Goal: Task Accomplishment & Management: Manage account settings

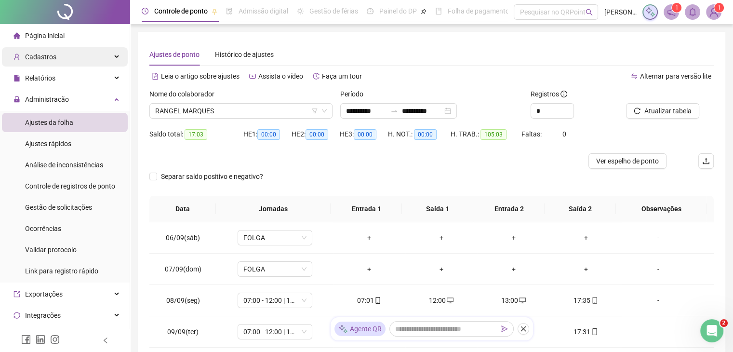
scroll to position [231, 0]
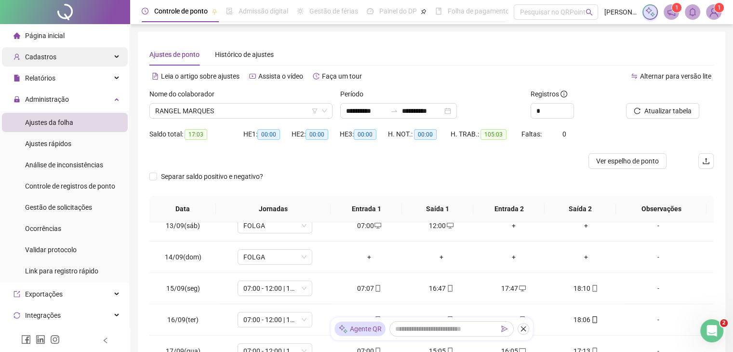
click at [78, 59] on div "Cadastros" at bounding box center [65, 56] width 126 height 19
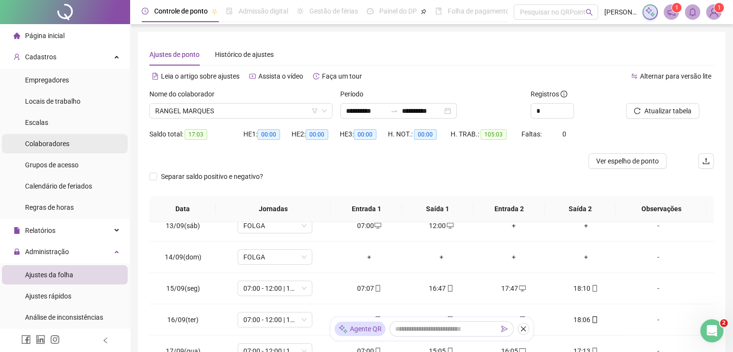
click at [77, 148] on li "Colaboradores" at bounding box center [65, 143] width 126 height 19
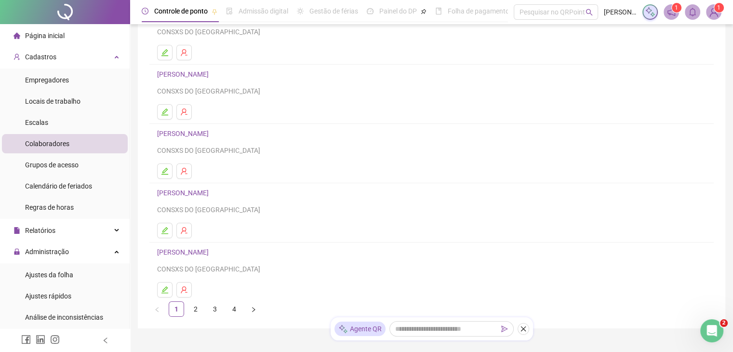
scroll to position [137, 0]
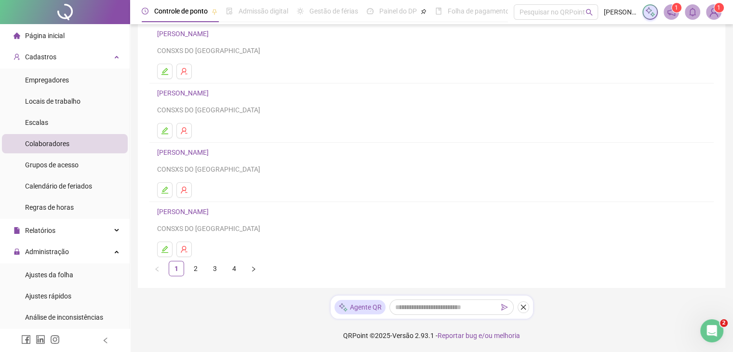
click at [194, 153] on link "[PERSON_NAME]" at bounding box center [184, 152] width 54 height 8
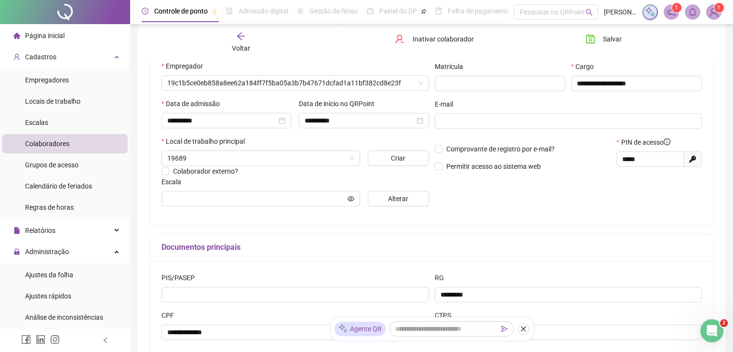
scroll to position [142, 0]
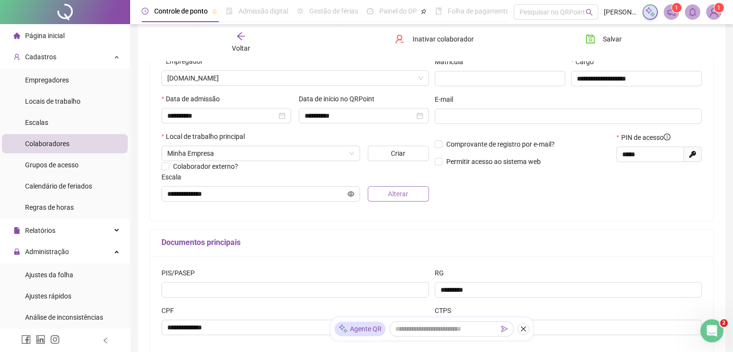
click at [379, 193] on button "Alterar" at bounding box center [398, 193] width 61 height 15
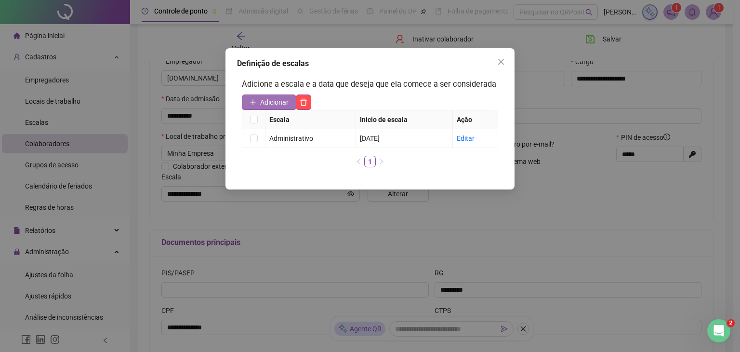
click at [264, 99] on span "Adicionar" at bounding box center [274, 102] width 28 height 11
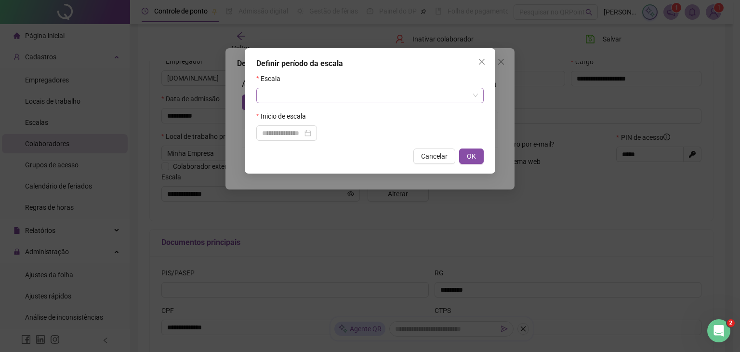
click at [368, 96] on input "search" at bounding box center [365, 95] width 207 height 14
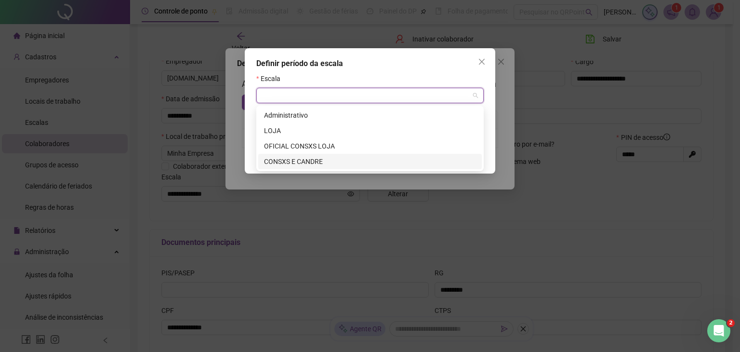
click at [331, 156] on div "CONSXS E CANDRE" at bounding box center [370, 161] width 212 height 11
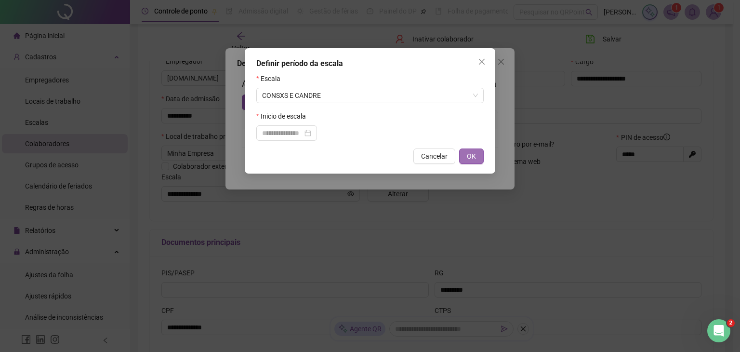
click at [471, 150] on button "OK" at bounding box center [471, 155] width 25 height 15
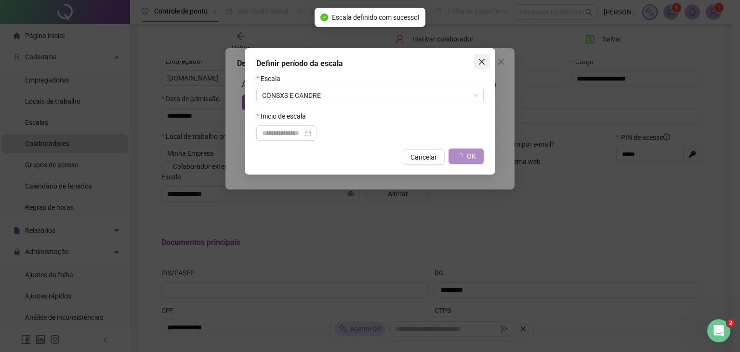
type input "**********"
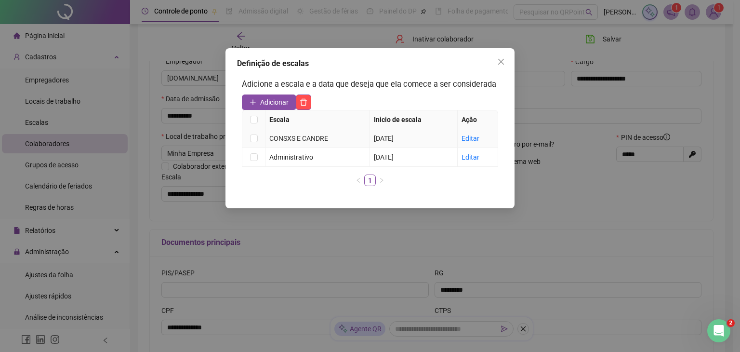
click at [258, 136] on td at bounding box center [253, 138] width 23 height 19
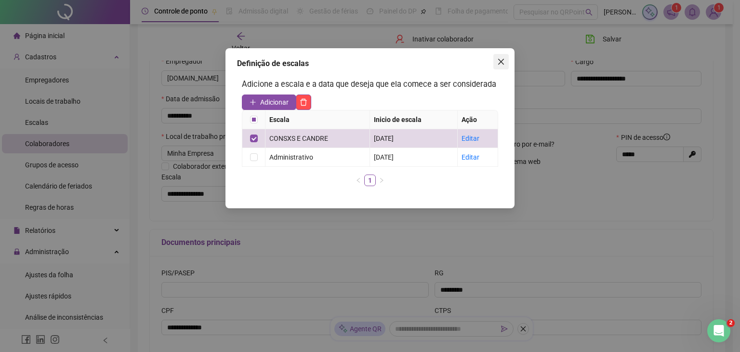
click at [496, 62] on span "Close" at bounding box center [501, 62] width 15 height 8
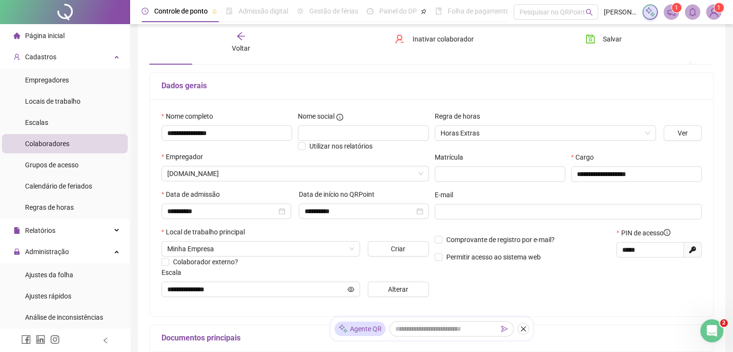
scroll to position [0, 0]
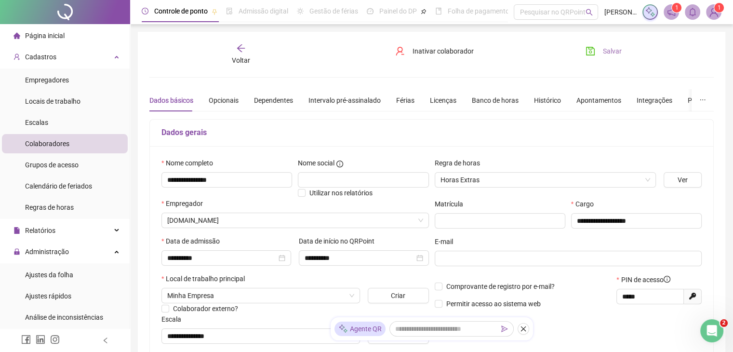
click at [614, 58] on button "Salvar" at bounding box center [603, 50] width 51 height 15
click at [79, 141] on li "Colaboradores" at bounding box center [65, 143] width 126 height 19
click at [54, 141] on span "Colaboradores" at bounding box center [47, 144] width 44 height 8
click at [237, 56] on span "Voltar" at bounding box center [241, 60] width 18 height 8
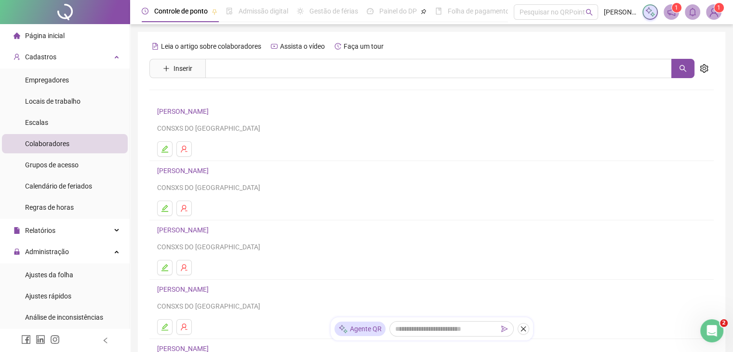
scroll to position [137, 0]
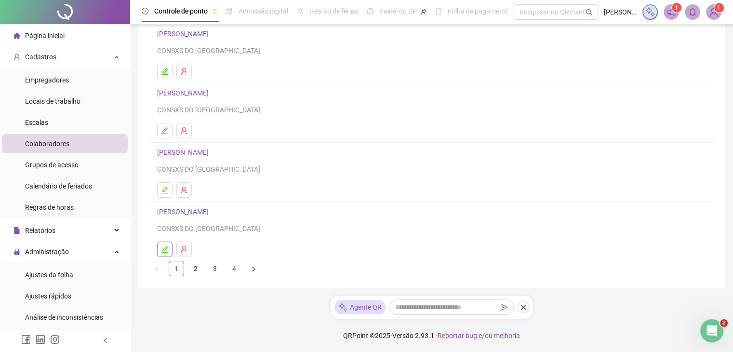
click at [170, 249] on button "button" at bounding box center [164, 248] width 15 height 15
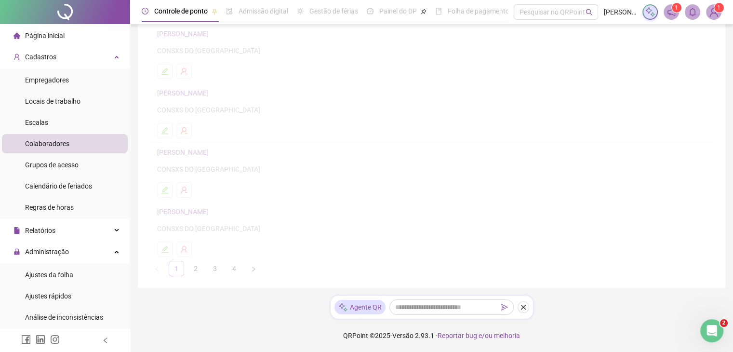
scroll to position [142, 0]
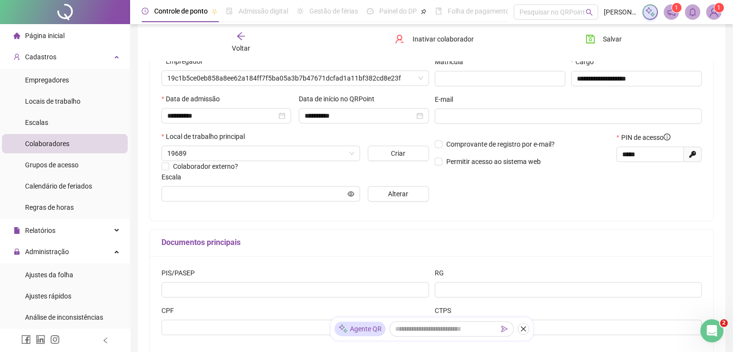
type input "**********"
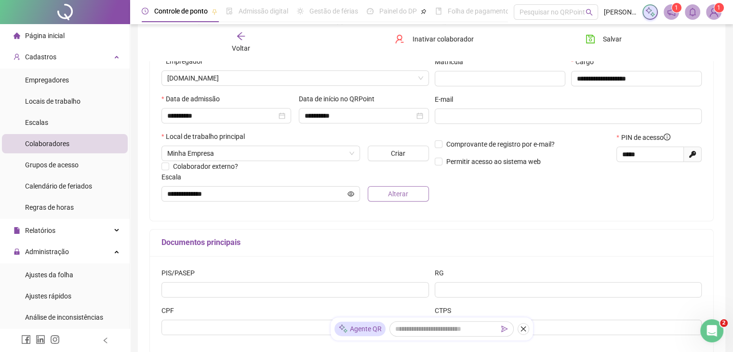
click at [394, 197] on span "Alterar" at bounding box center [398, 193] width 20 height 11
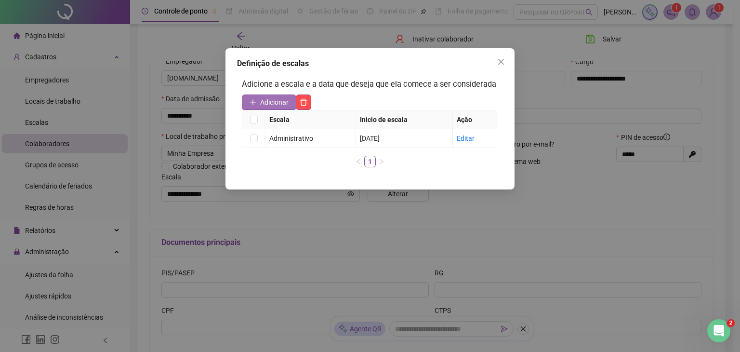
click at [280, 96] on button "Adicionar" at bounding box center [269, 101] width 54 height 15
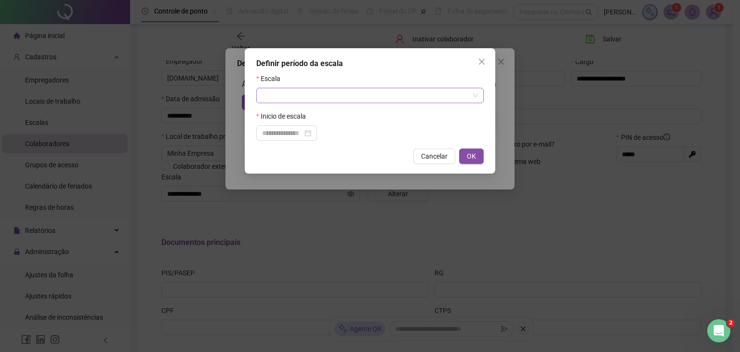
click at [291, 101] on input "search" at bounding box center [365, 95] width 207 height 14
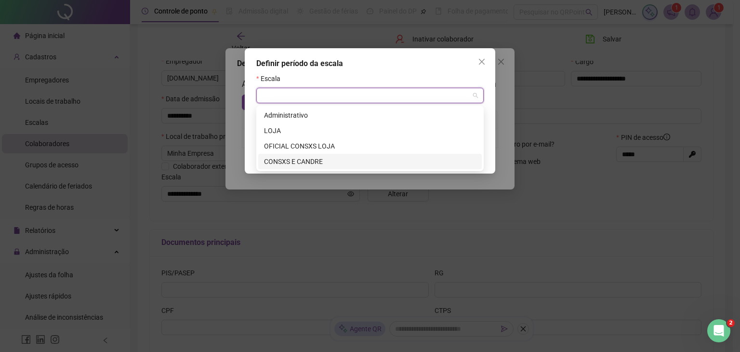
click at [303, 158] on div "CONSXS E CANDRE" at bounding box center [370, 161] width 212 height 11
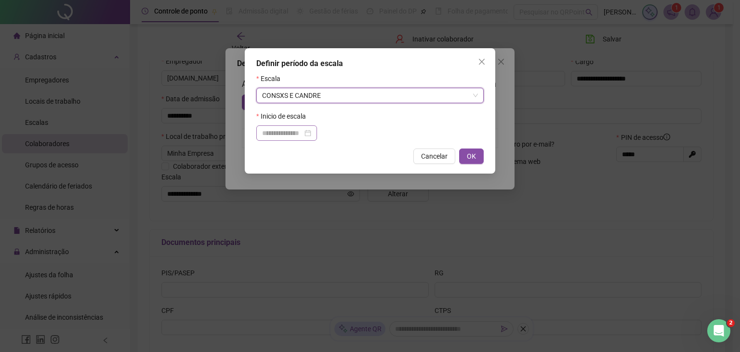
click at [317, 133] on div at bounding box center [286, 132] width 61 height 15
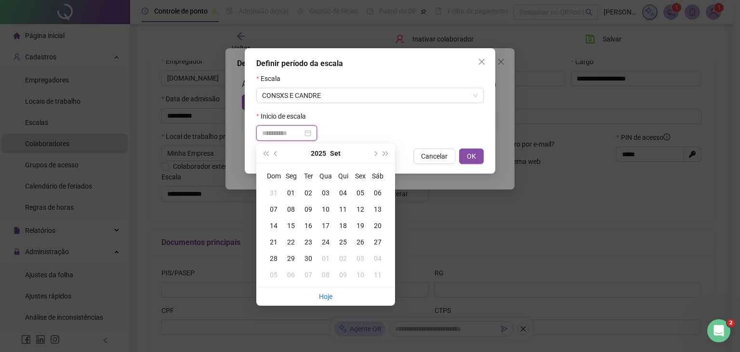
type input "**********"
click at [295, 191] on div "01" at bounding box center [290, 192] width 17 height 11
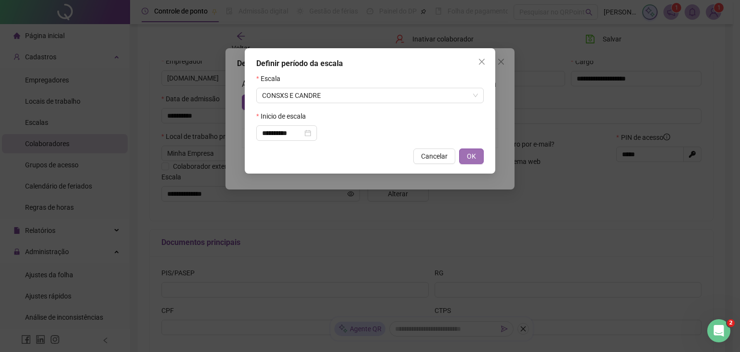
click at [463, 159] on button "OK" at bounding box center [471, 155] width 25 height 15
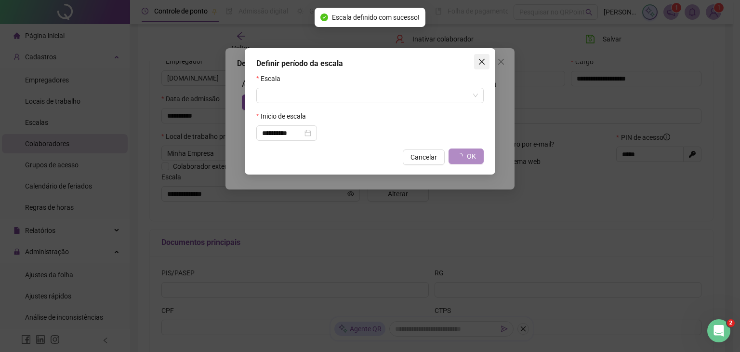
type input "**********"
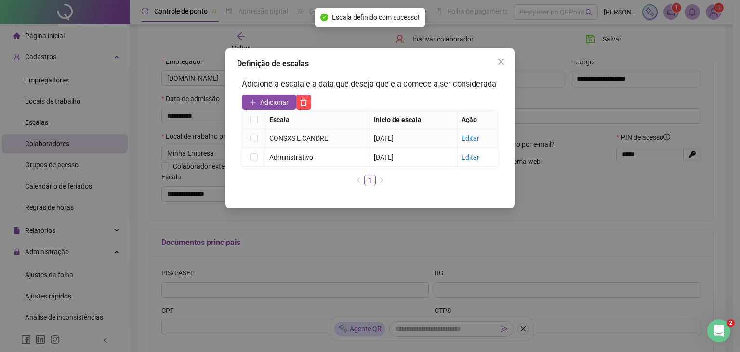
click at [258, 136] on td at bounding box center [253, 138] width 23 height 19
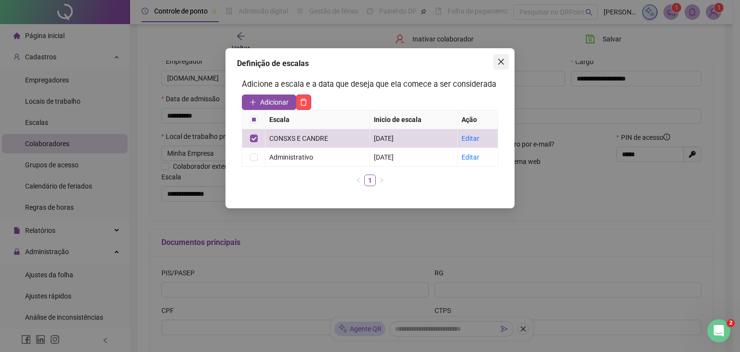
click at [499, 61] on icon "close" at bounding box center [501, 62] width 8 height 8
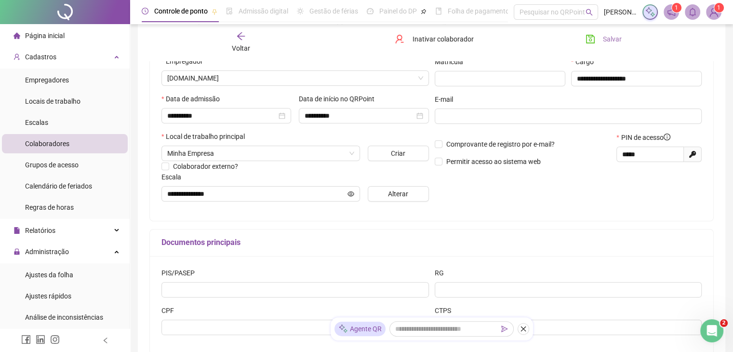
click at [595, 43] on icon "save" at bounding box center [591, 39] width 10 height 10
click at [240, 29] on div "Voltar Inativar colaborador [PERSON_NAME]" at bounding box center [432, 42] width 572 height 37
click at [240, 37] on icon "arrow-left" at bounding box center [241, 36] width 10 height 10
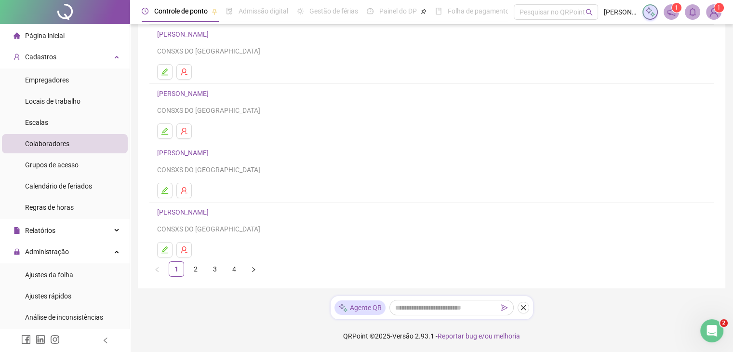
scroll to position [137, 0]
click at [195, 268] on link "2" at bounding box center [195, 268] width 14 height 14
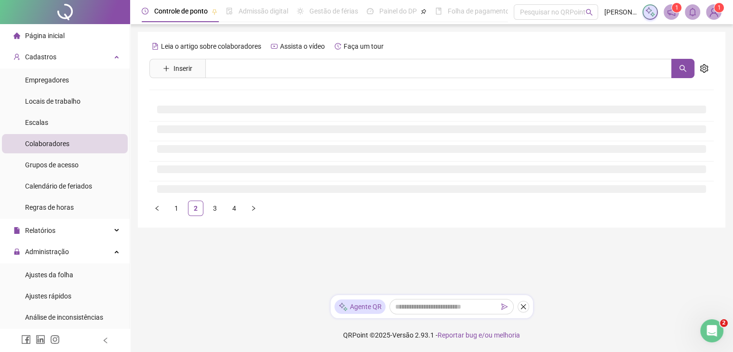
scroll to position [0, 0]
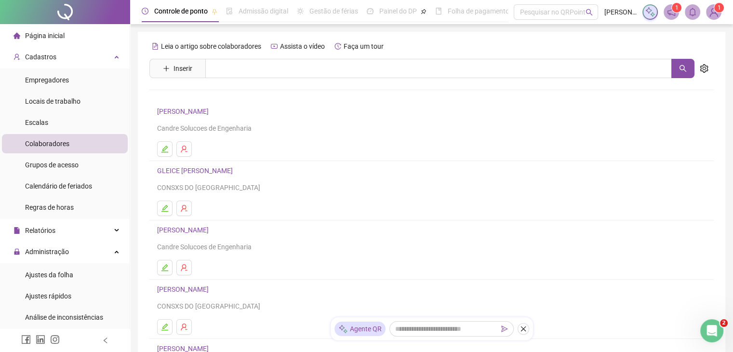
drag, startPoint x: 168, startPoint y: 148, endPoint x: 199, endPoint y: 111, distance: 48.6
click at [199, 111] on link "[PERSON_NAME]" at bounding box center [184, 111] width 54 height 8
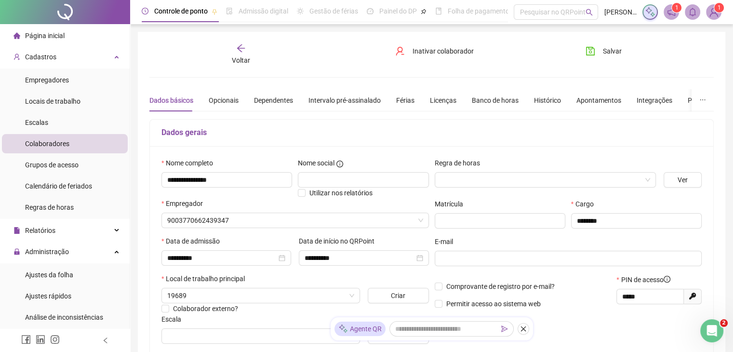
type input "**********"
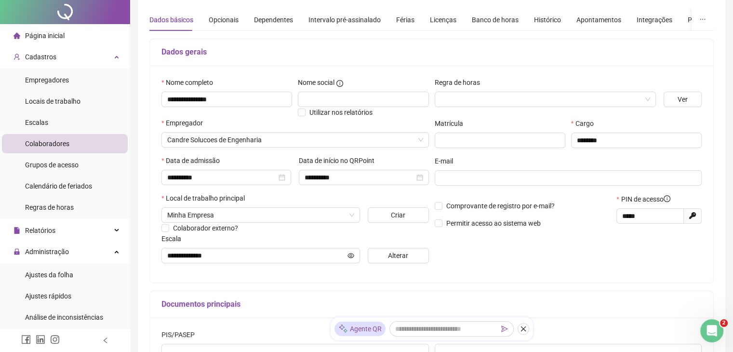
scroll to position [193, 0]
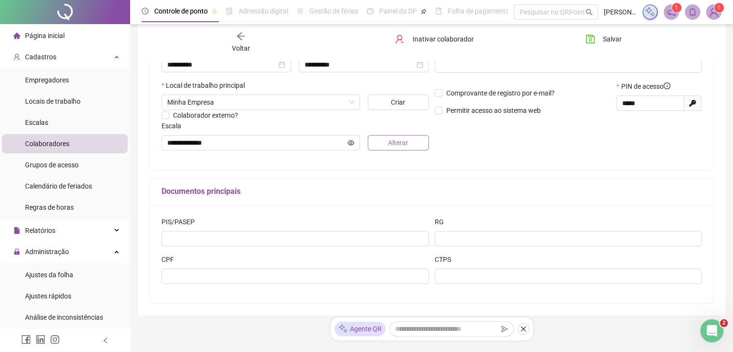
click at [385, 145] on button "Alterar" at bounding box center [398, 142] width 61 height 15
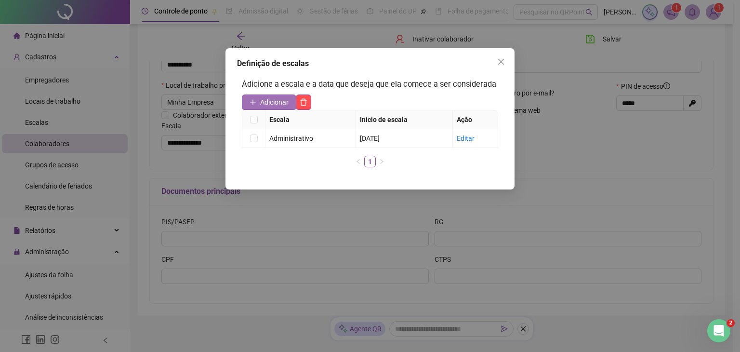
click at [264, 103] on span "Adicionar" at bounding box center [274, 102] width 28 height 11
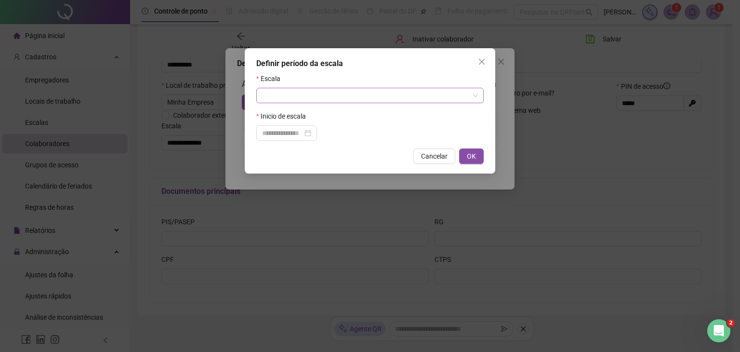
click at [295, 97] on input "search" at bounding box center [365, 95] width 207 height 14
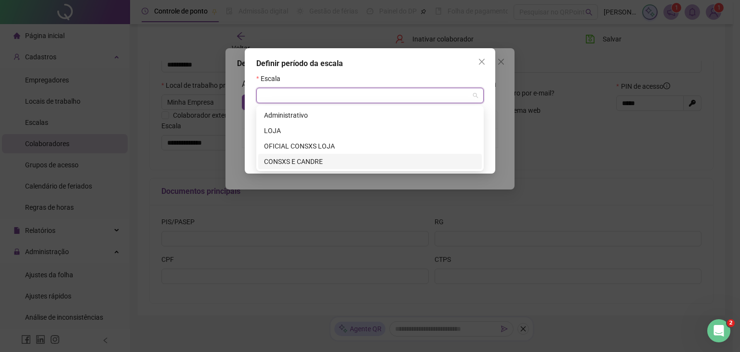
click at [288, 157] on div "CONSXS E CANDRE" at bounding box center [370, 161] width 212 height 11
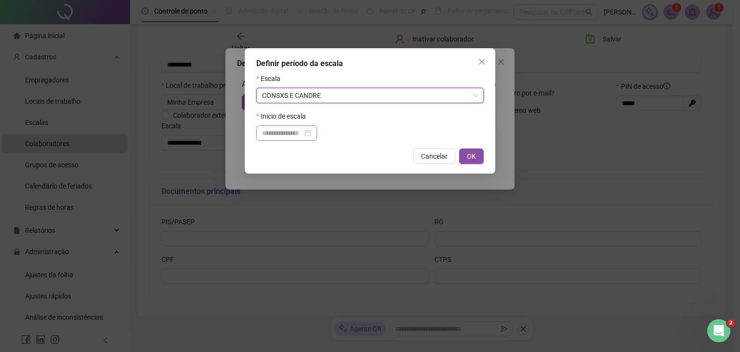
click at [317, 133] on div at bounding box center [286, 132] width 61 height 15
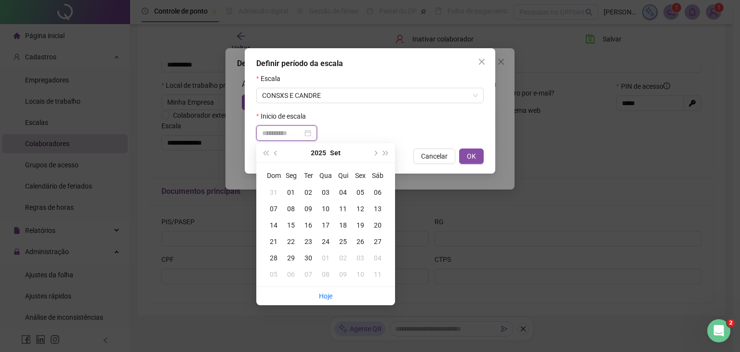
type input "**********"
click at [294, 189] on div "01" at bounding box center [290, 192] width 17 height 11
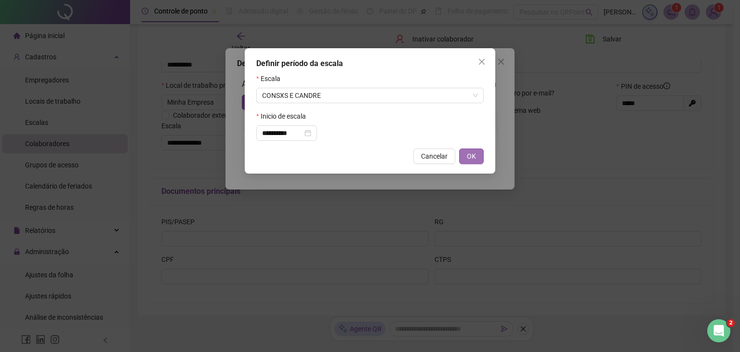
click at [478, 154] on button "OK" at bounding box center [471, 155] width 25 height 15
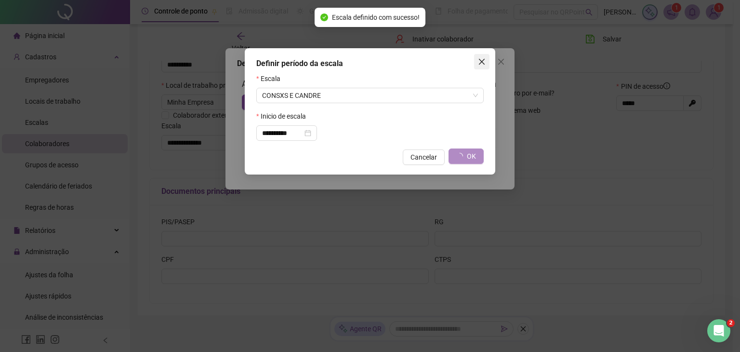
type input "**********"
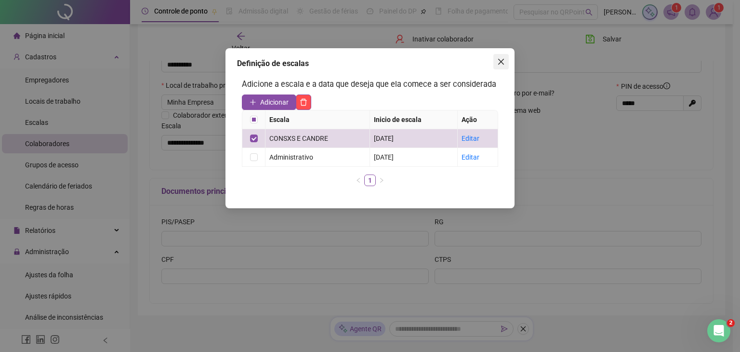
click at [505, 62] on icon "close" at bounding box center [501, 62] width 8 height 8
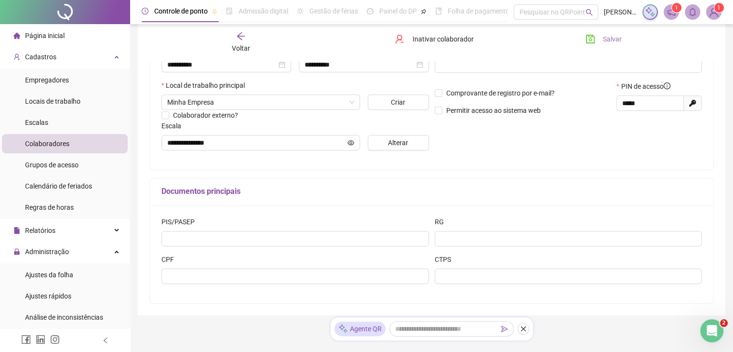
click at [598, 43] on button "Salvar" at bounding box center [603, 38] width 51 height 15
click at [241, 35] on icon "arrow-left" at bounding box center [241, 36] width 10 height 10
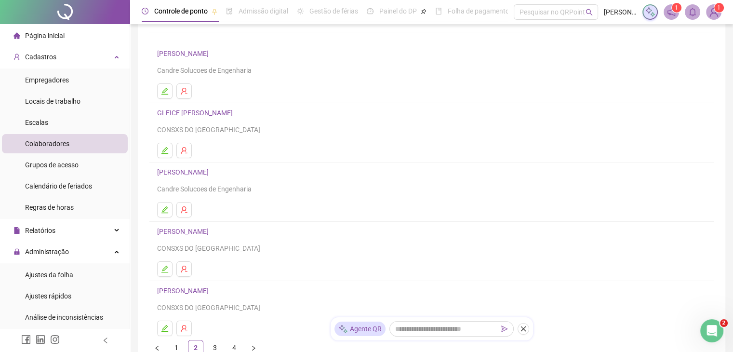
scroll to position [0, 0]
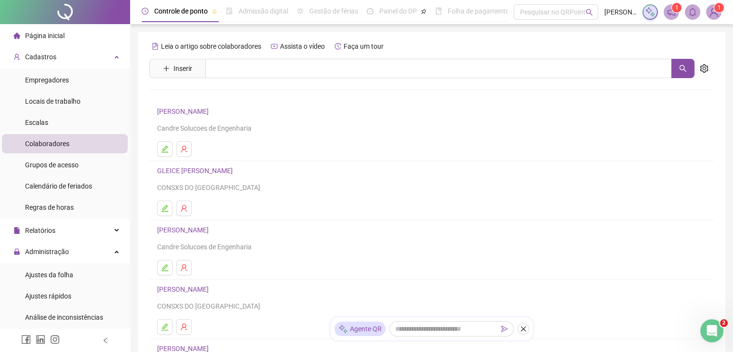
click at [216, 170] on link "GLEICE [PERSON_NAME]" at bounding box center [196, 171] width 79 height 8
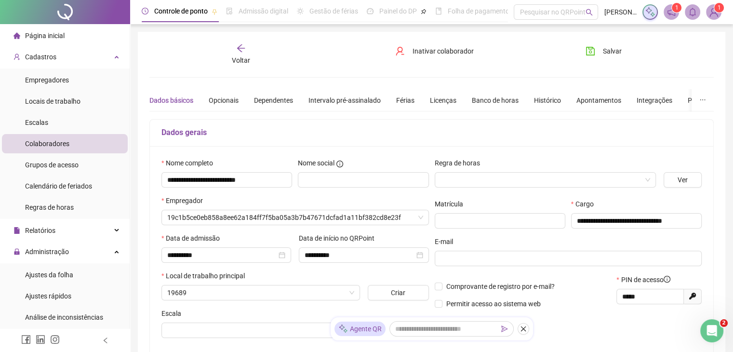
type input "**********"
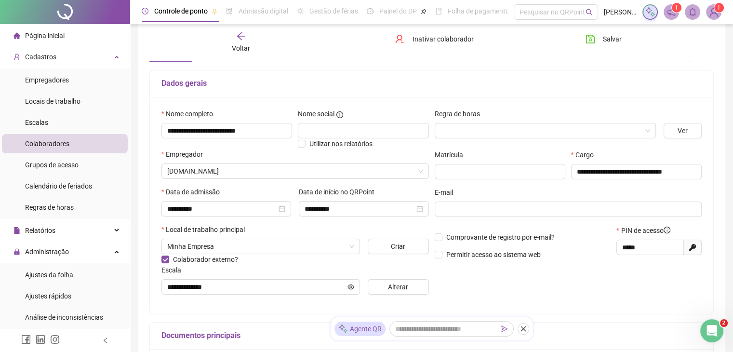
scroll to position [145, 0]
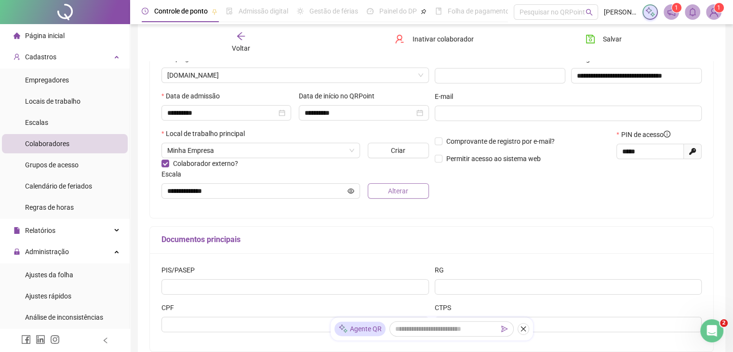
click at [404, 197] on button "Alterar" at bounding box center [398, 190] width 61 height 15
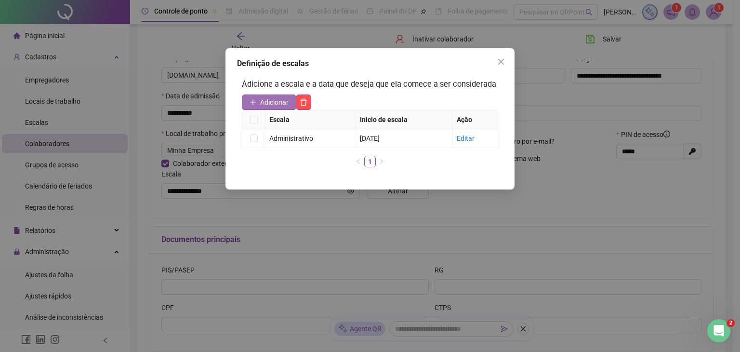
drag, startPoint x: 276, startPoint y: 111, endPoint x: 280, endPoint y: 106, distance: 6.6
click at [276, 110] on th "Escala" at bounding box center [311, 119] width 91 height 19
click at [280, 106] on span "Adicionar" at bounding box center [274, 102] width 28 height 11
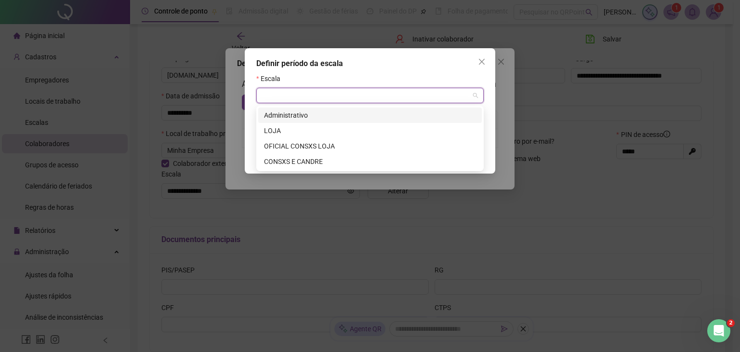
click at [326, 95] on input "search" at bounding box center [365, 95] width 207 height 14
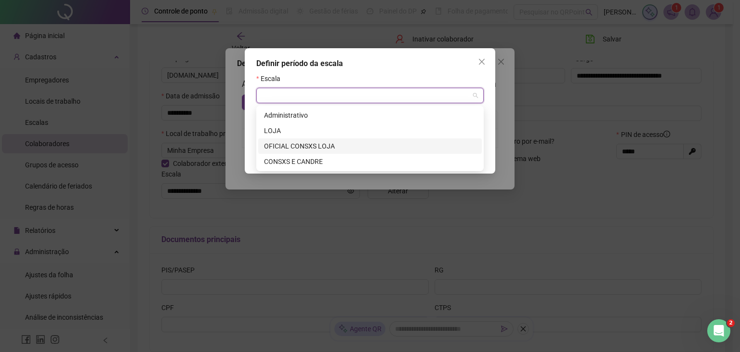
click at [298, 151] on div "OFICIAL CONSXS LOJA" at bounding box center [370, 146] width 212 height 11
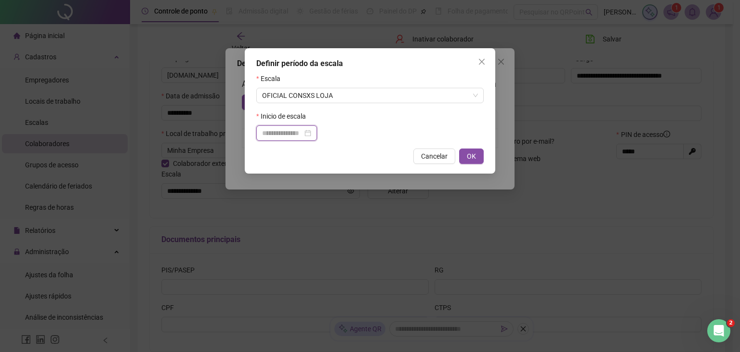
click at [293, 138] on input at bounding box center [282, 133] width 40 height 11
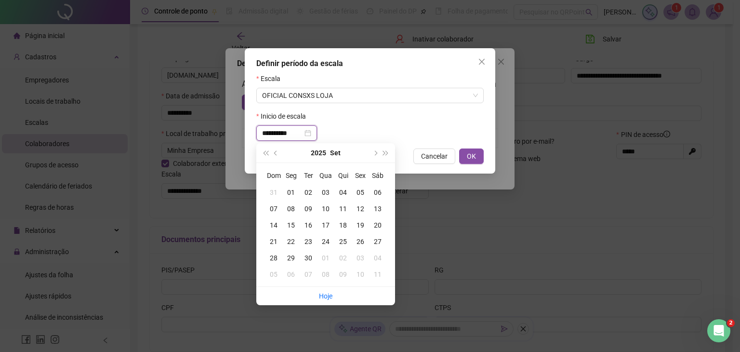
type input "**********"
drag, startPoint x: 290, startPoint y: 193, endPoint x: 299, endPoint y: 187, distance: 10.8
click at [291, 193] on div "01" at bounding box center [290, 192] width 17 height 11
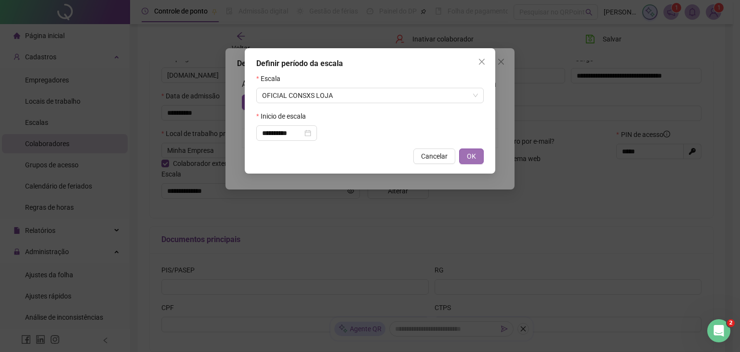
drag, startPoint x: 468, startPoint y: 158, endPoint x: 480, endPoint y: 103, distance: 56.3
click at [468, 158] on span "OK" at bounding box center [471, 156] width 9 height 11
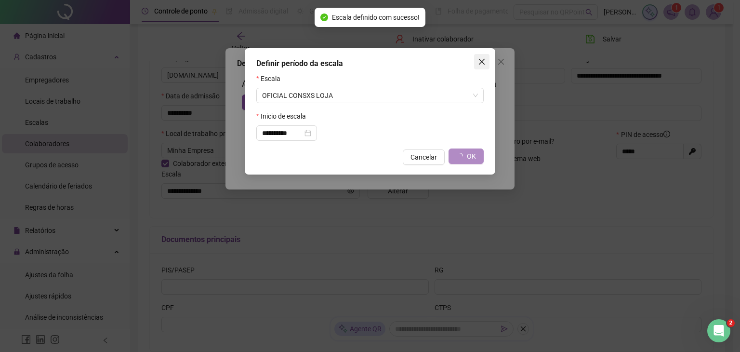
type input "**********"
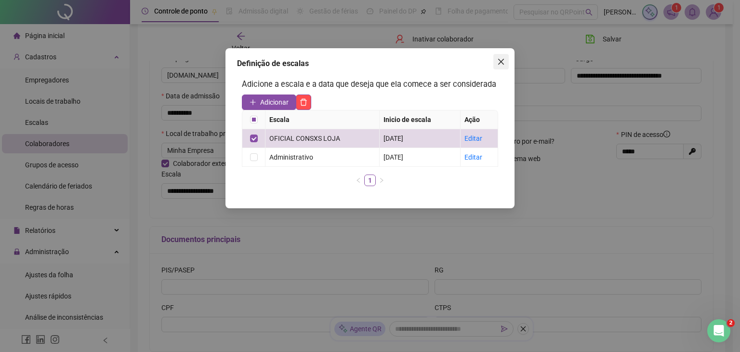
drag, startPoint x: 507, startPoint y: 62, endPoint x: 561, endPoint y: 41, distance: 57.4
click at [507, 62] on span "Close" at bounding box center [501, 62] width 15 height 8
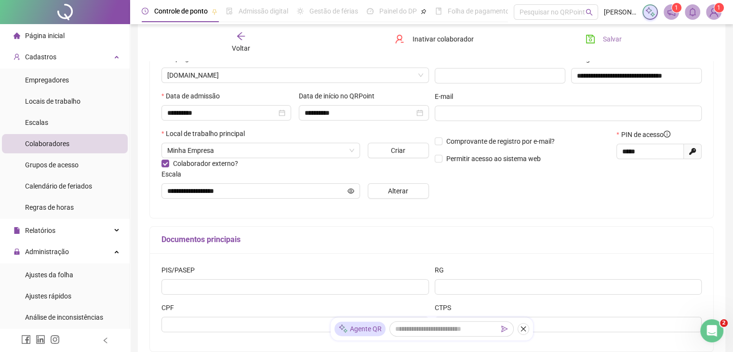
click at [593, 37] on icon "save" at bounding box center [591, 39] width 10 height 10
click at [233, 47] on span "Voltar" at bounding box center [241, 48] width 18 height 8
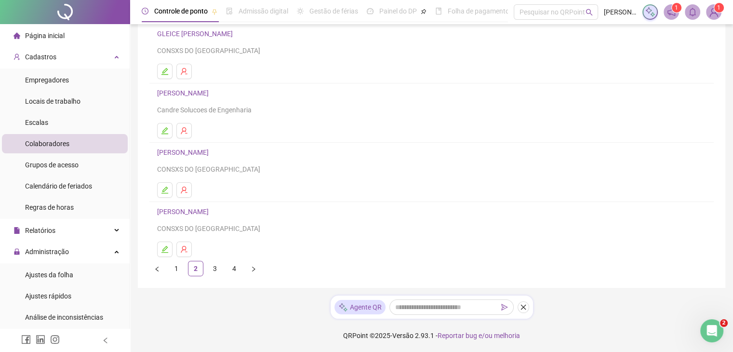
scroll to position [0, 0]
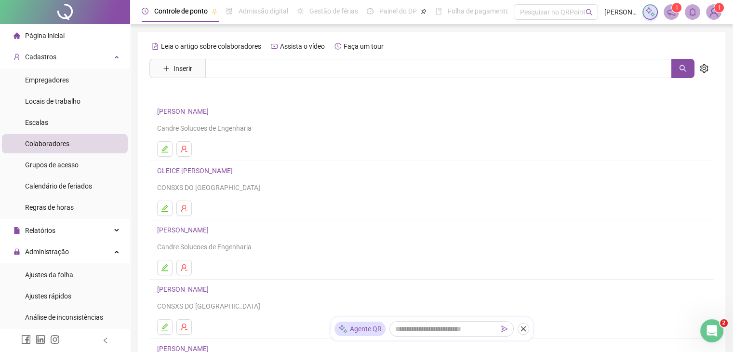
click at [212, 233] on link "[PERSON_NAME]" at bounding box center [184, 230] width 54 height 8
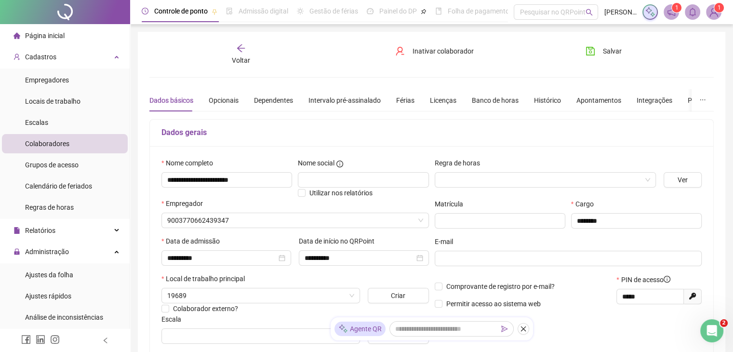
type input "**********"
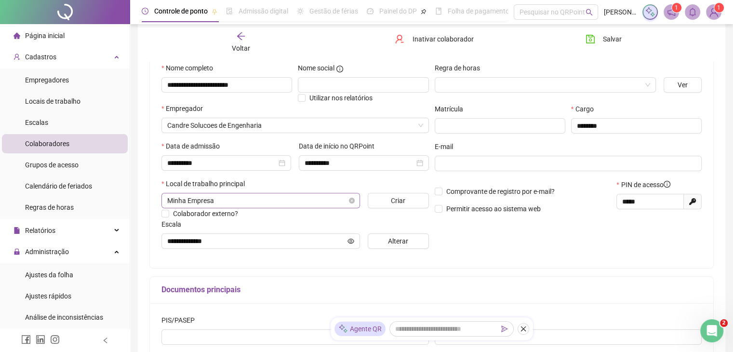
scroll to position [96, 0]
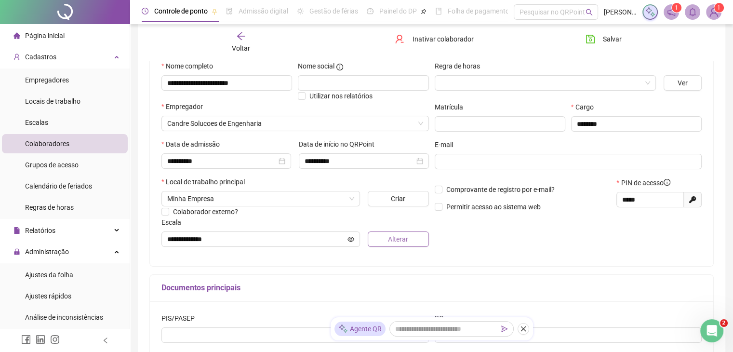
click at [385, 243] on button "Alterar" at bounding box center [398, 238] width 61 height 15
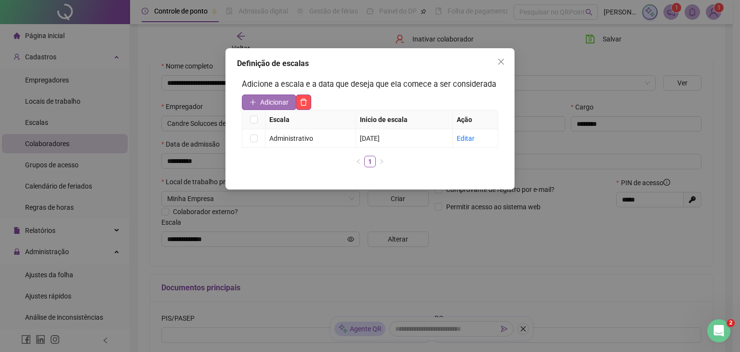
click at [274, 104] on span "Adicionar" at bounding box center [274, 102] width 28 height 11
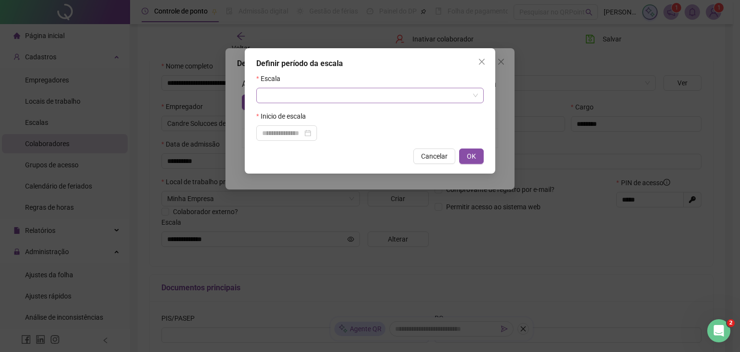
click at [320, 91] on input "search" at bounding box center [365, 95] width 207 height 14
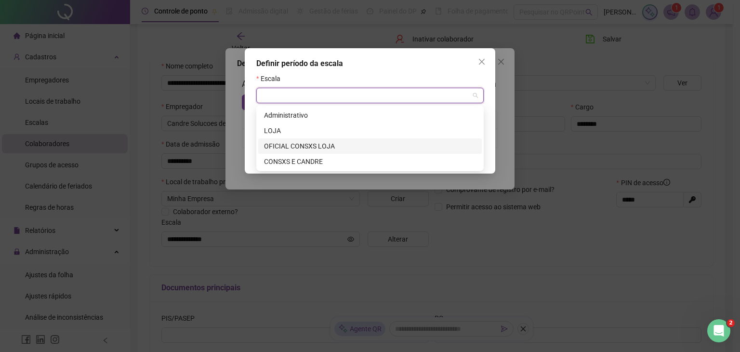
click at [310, 143] on div "OFICIAL CONSXS LOJA" at bounding box center [370, 146] width 212 height 11
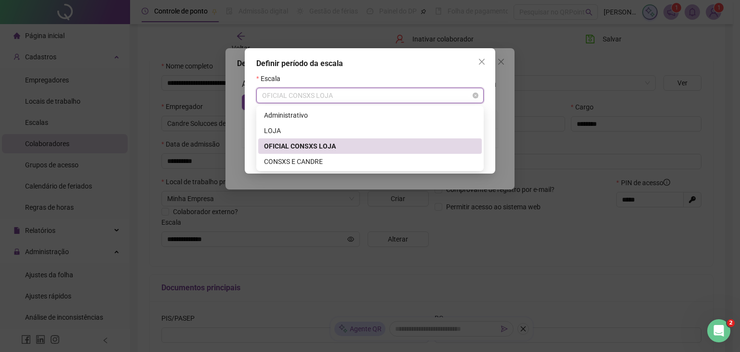
click at [340, 97] on span "OFICIAL CONSXS LOJA" at bounding box center [370, 95] width 216 height 14
click at [332, 161] on div "CONSXS E CANDRE" at bounding box center [370, 161] width 212 height 11
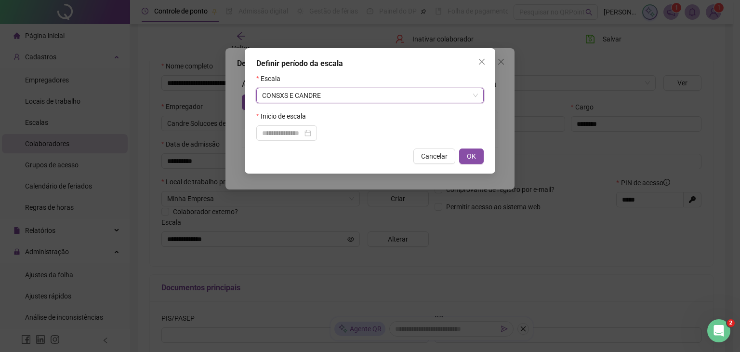
click at [267, 143] on div "Definir período da escala Escala CONSXS E CANDRE CONSXS E CANDRE Inicio de esca…" at bounding box center [370, 110] width 251 height 125
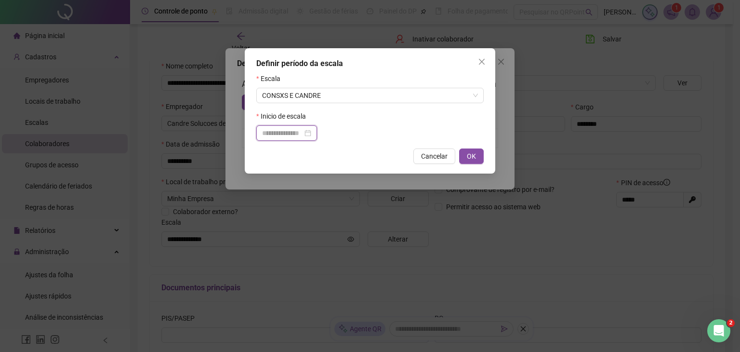
click at [279, 133] on input at bounding box center [282, 133] width 40 height 11
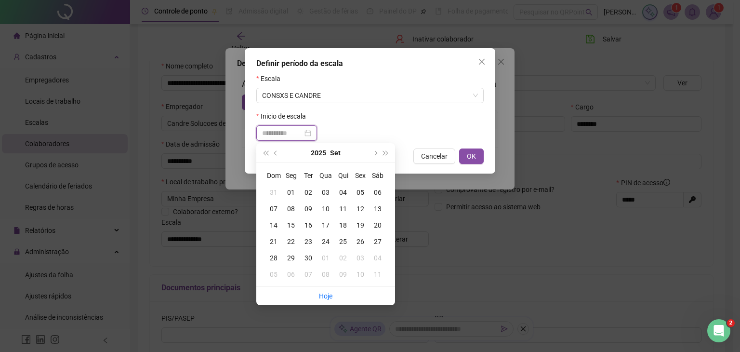
type input "**********"
click at [292, 191] on div "01" at bounding box center [290, 192] width 17 height 11
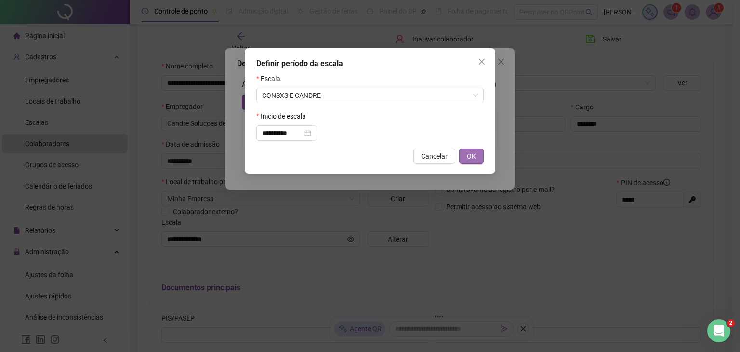
click at [468, 153] on span "OK" at bounding box center [471, 156] width 9 height 11
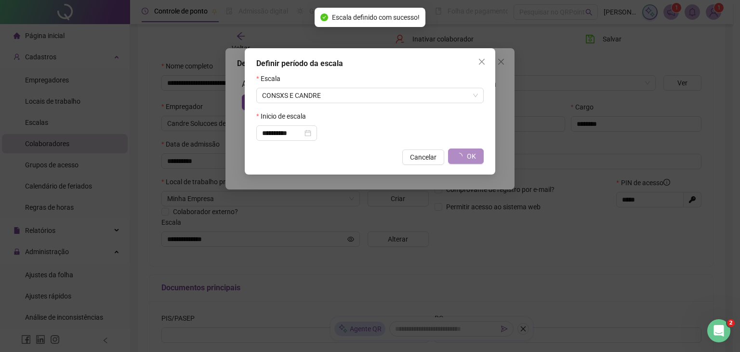
type input "**********"
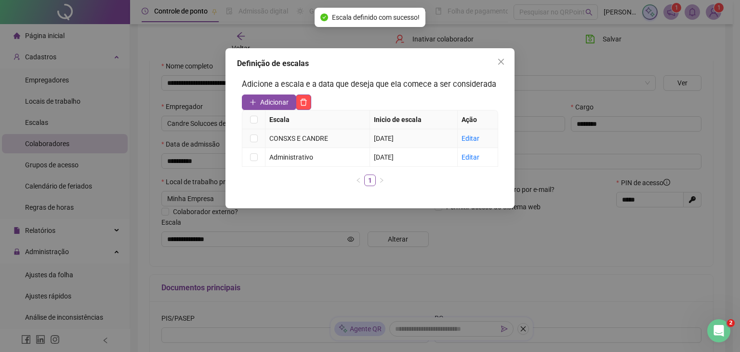
click at [257, 135] on td at bounding box center [253, 138] width 23 height 19
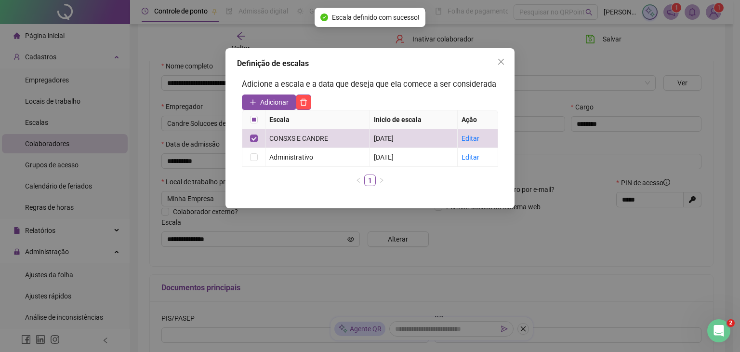
click at [499, 58] on icon "close" at bounding box center [501, 62] width 8 height 8
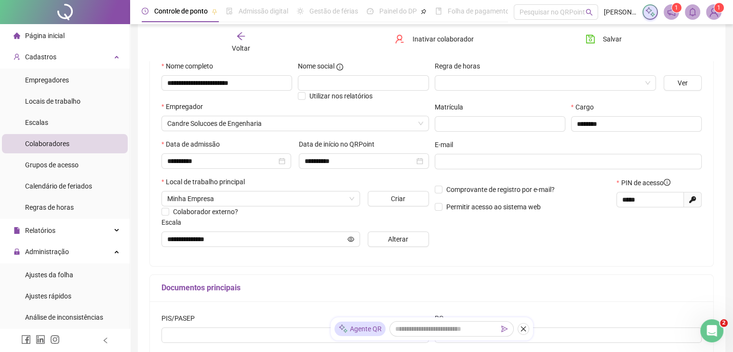
click at [632, 31] on div "Salvar" at bounding box center [622, 42] width 95 height 22
click at [619, 38] on span "Salvar" at bounding box center [612, 39] width 19 height 11
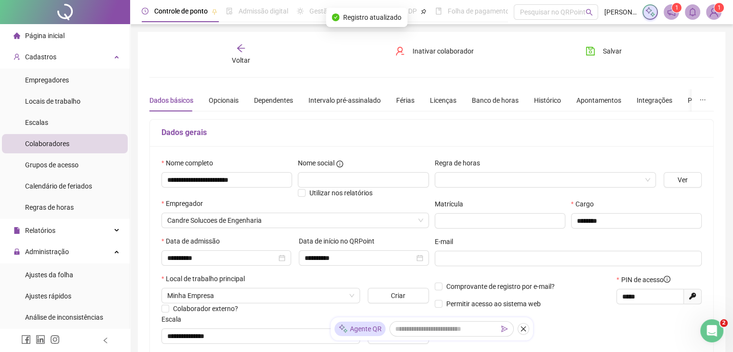
click at [240, 53] on div "Voltar" at bounding box center [241, 54] width 88 height 22
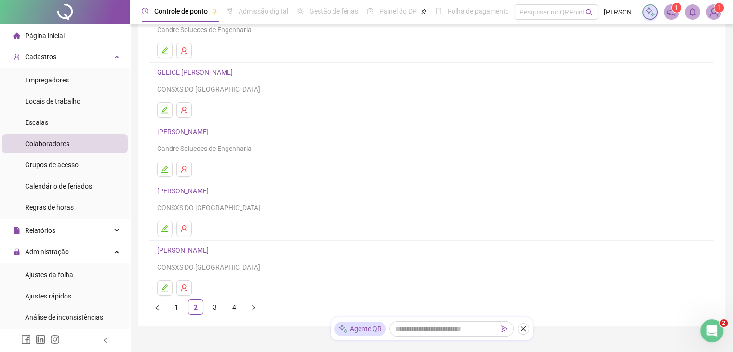
scroll to position [137, 0]
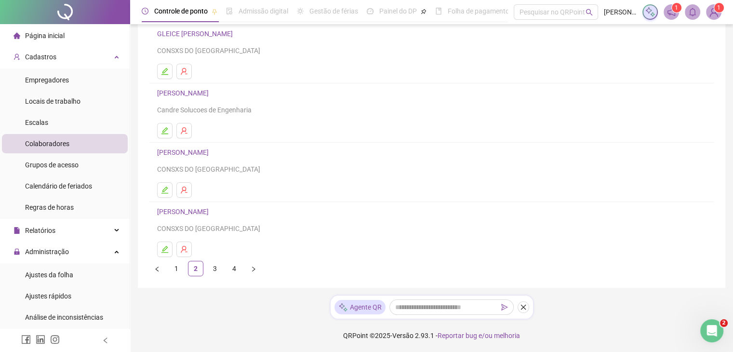
click at [210, 151] on link "[PERSON_NAME]" at bounding box center [184, 152] width 54 height 8
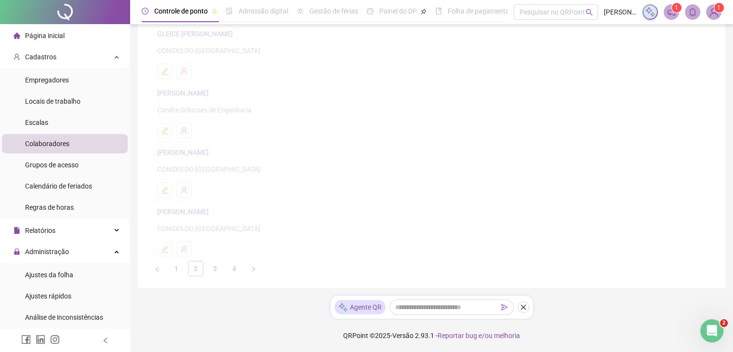
scroll to position [142, 0]
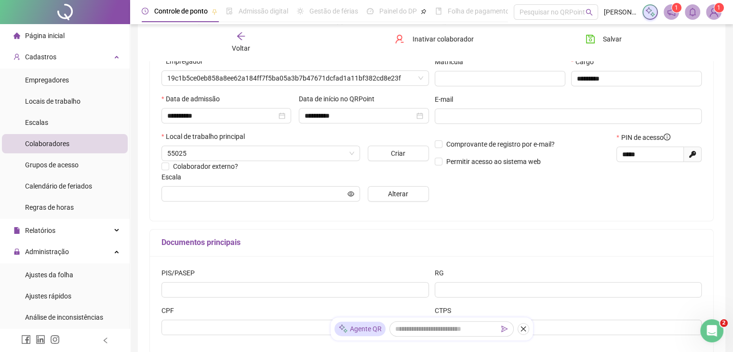
type input "**********"
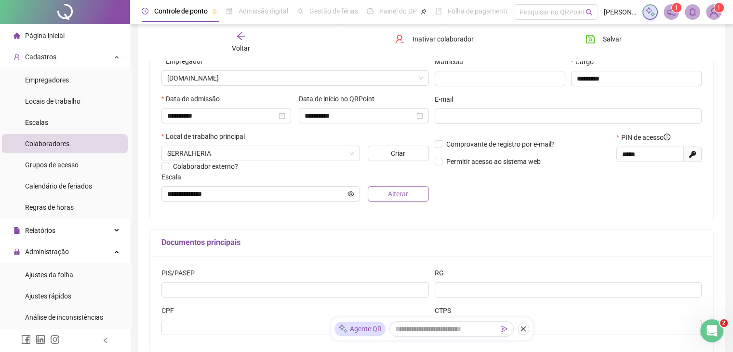
click at [397, 195] on span "Alterar" at bounding box center [398, 193] width 20 height 11
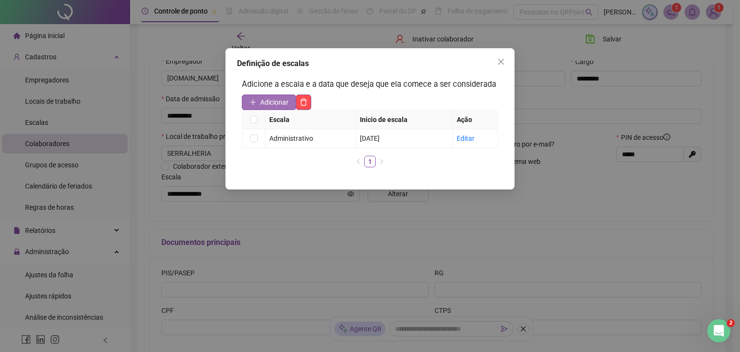
click at [264, 105] on span "Adicionar" at bounding box center [274, 102] width 28 height 11
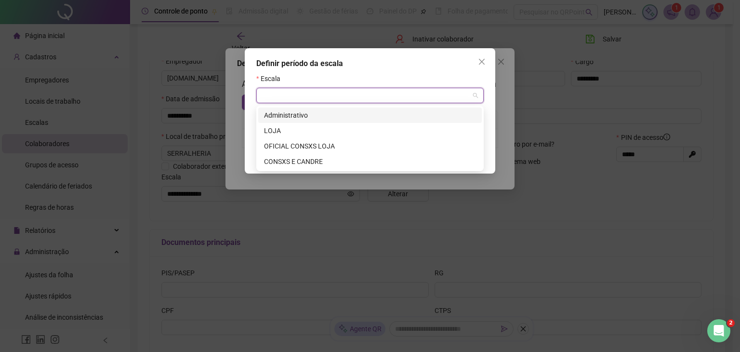
click at [295, 100] on input "search" at bounding box center [365, 95] width 207 height 14
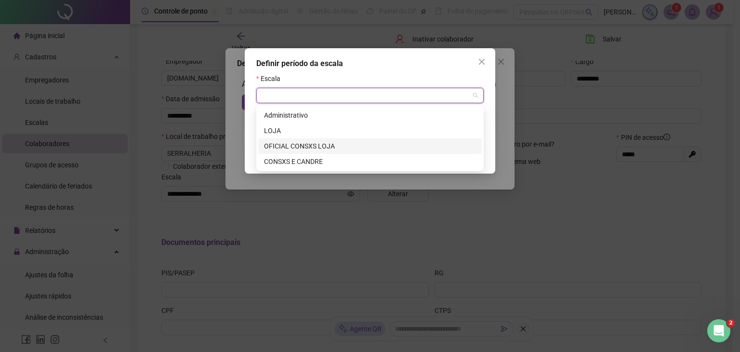
click at [293, 149] on div "OFICIAL CONSXS LOJA" at bounding box center [370, 146] width 212 height 11
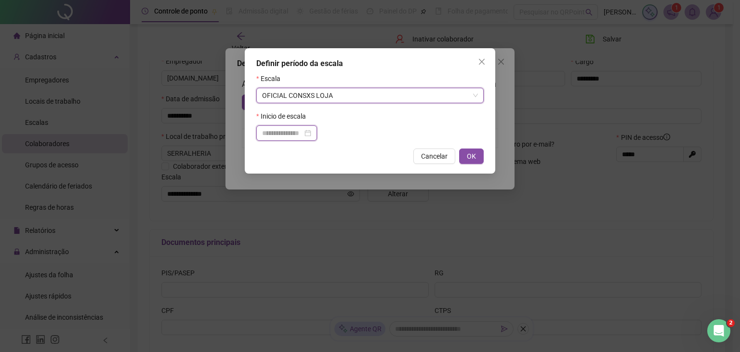
click at [294, 131] on input at bounding box center [282, 133] width 40 height 11
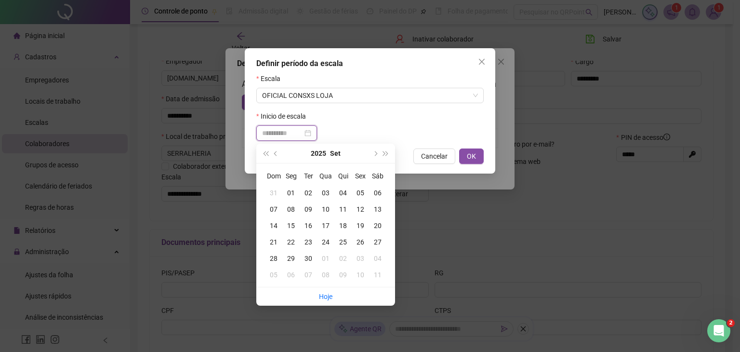
type input "**********"
drag, startPoint x: 292, startPoint y: 193, endPoint x: 456, endPoint y: 162, distance: 167.2
click at [295, 192] on div "01" at bounding box center [290, 192] width 17 height 11
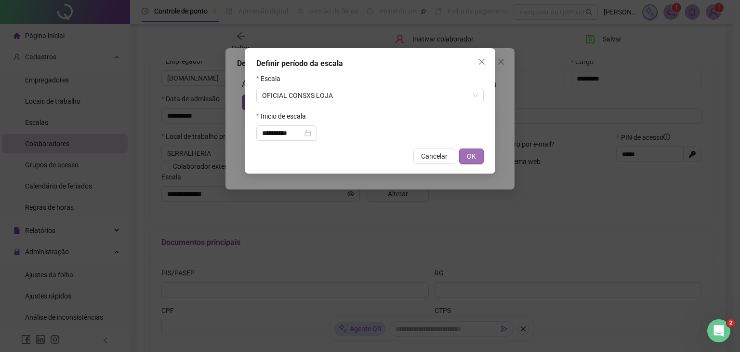
click at [474, 159] on span "OK" at bounding box center [471, 156] width 9 height 11
type input "**********"
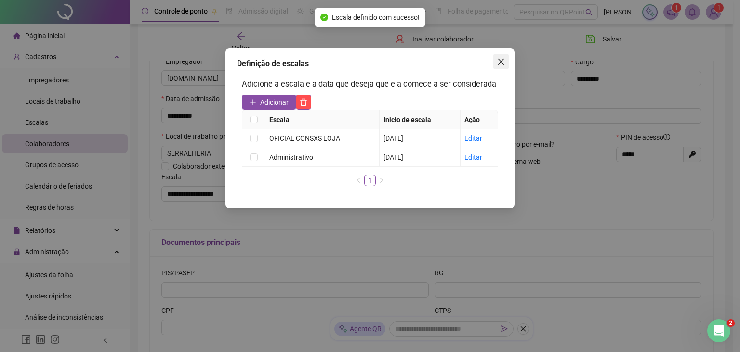
click at [500, 60] on icon "close" at bounding box center [501, 62] width 6 height 6
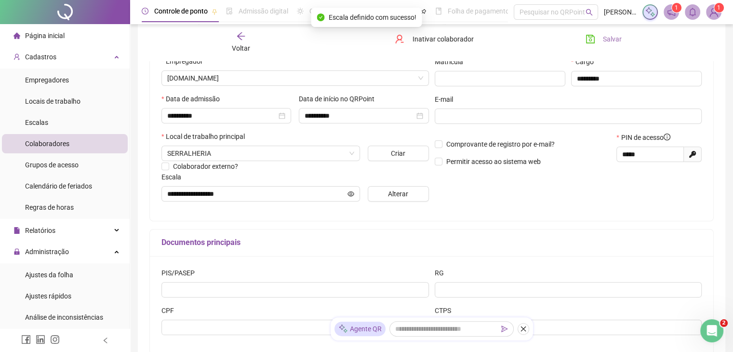
click at [602, 34] on button "Salvar" at bounding box center [603, 38] width 51 height 15
click at [245, 38] on icon "arrow-left" at bounding box center [241, 36] width 10 height 10
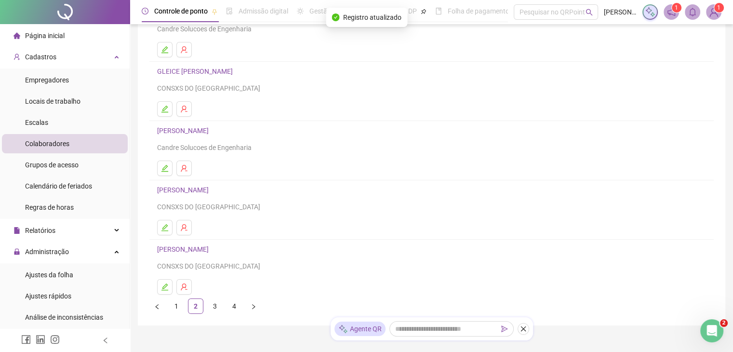
scroll to position [137, 0]
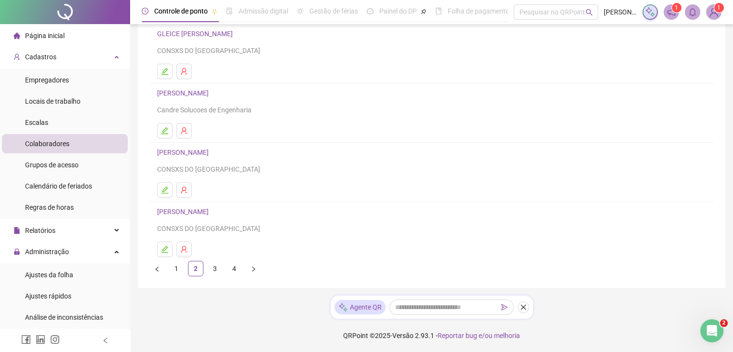
click at [212, 213] on link "[PERSON_NAME]" at bounding box center [184, 212] width 54 height 8
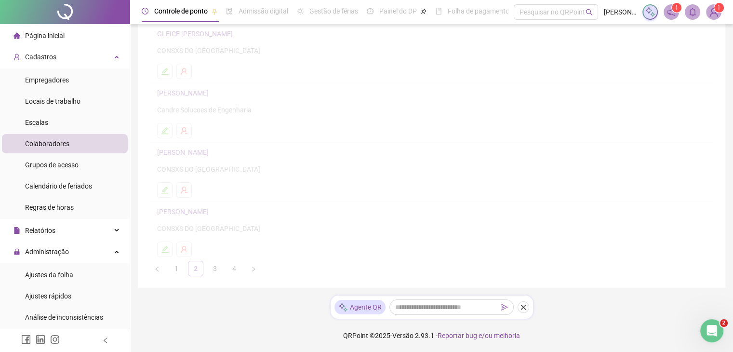
scroll to position [142, 0]
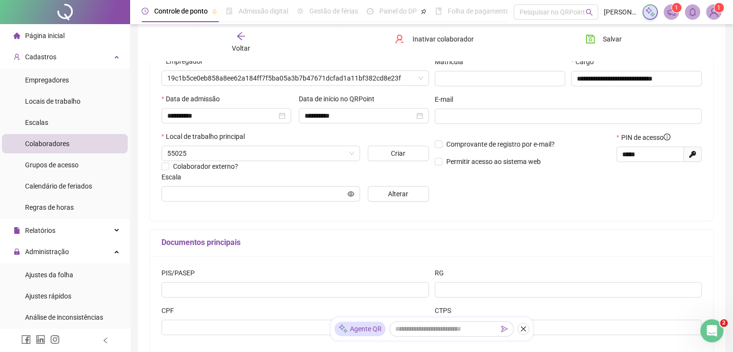
type input "**********"
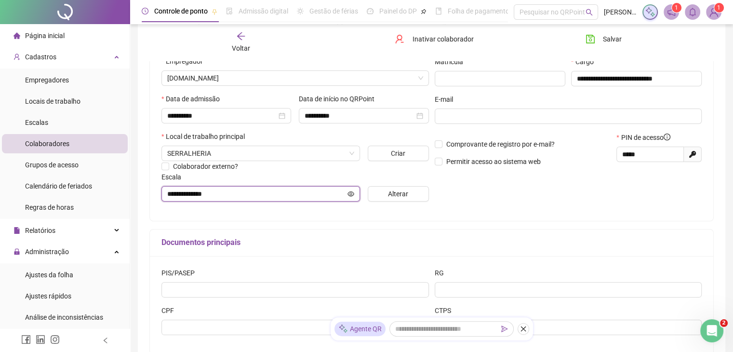
click at [221, 197] on input "**********" at bounding box center [256, 193] width 178 height 11
click at [396, 189] on span "Alterar" at bounding box center [398, 193] width 20 height 11
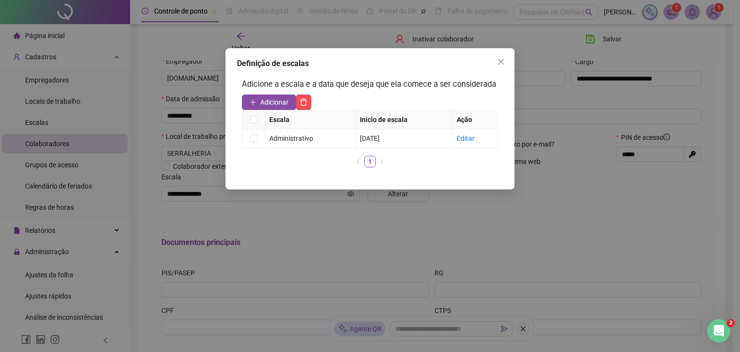
drag, startPoint x: 273, startPoint y: 104, endPoint x: 287, endPoint y: 130, distance: 29.8
click at [272, 106] on span "Adicionar" at bounding box center [274, 102] width 28 height 11
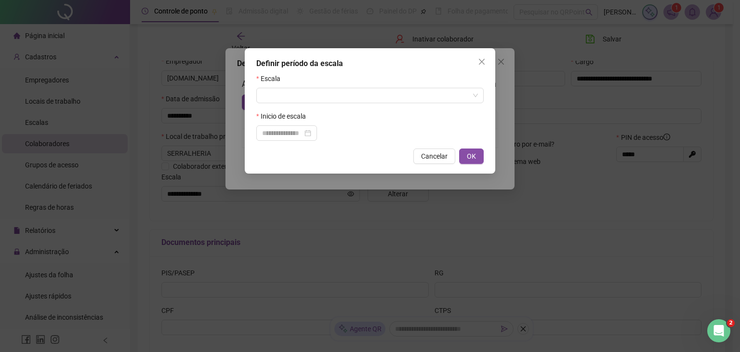
click at [303, 104] on form "Escala Inicio de escala" at bounding box center [369, 106] width 227 height 67
click at [313, 93] on input "search" at bounding box center [365, 95] width 207 height 14
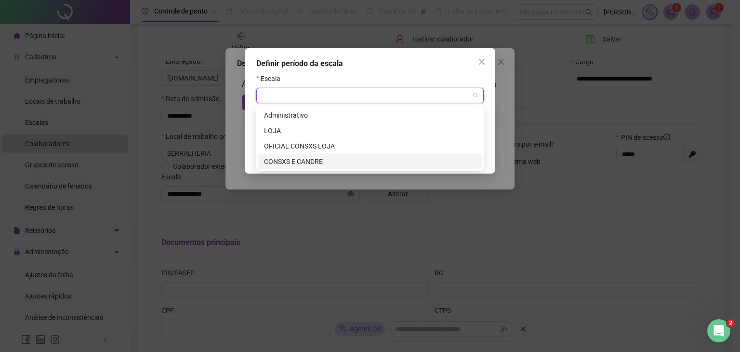
click at [315, 149] on div "OFICIAL CONSXS LOJA" at bounding box center [370, 146] width 212 height 11
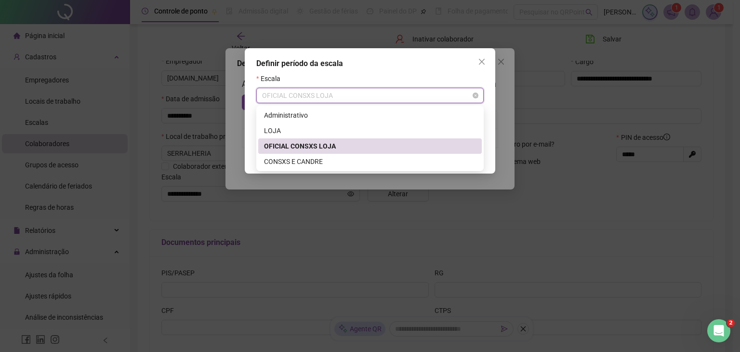
click at [340, 99] on span "OFICIAL CONSXS LOJA" at bounding box center [370, 95] width 216 height 14
click at [347, 167] on div "CONSXS E CANDRE" at bounding box center [370, 161] width 224 height 15
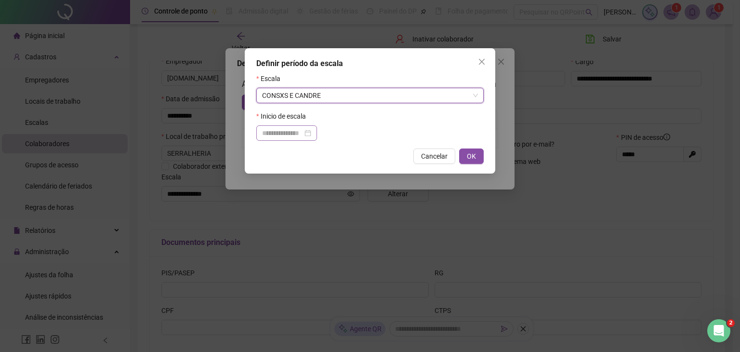
click at [311, 137] on div at bounding box center [286, 133] width 49 height 11
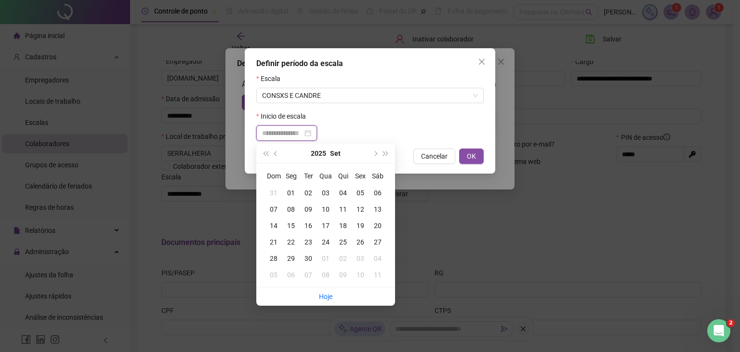
type input "**********"
click at [296, 193] on div "01" at bounding box center [290, 192] width 17 height 11
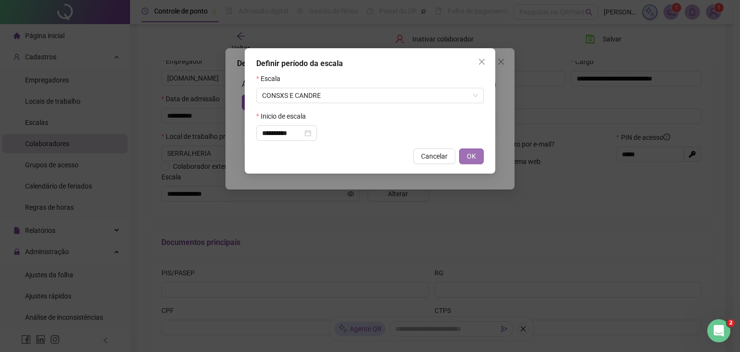
click at [478, 153] on button "OK" at bounding box center [471, 155] width 25 height 15
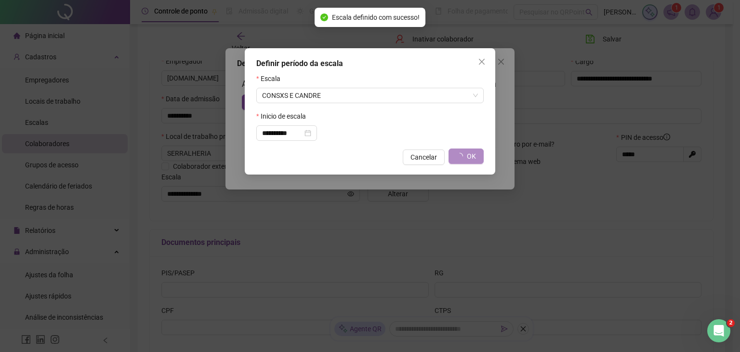
type input "**********"
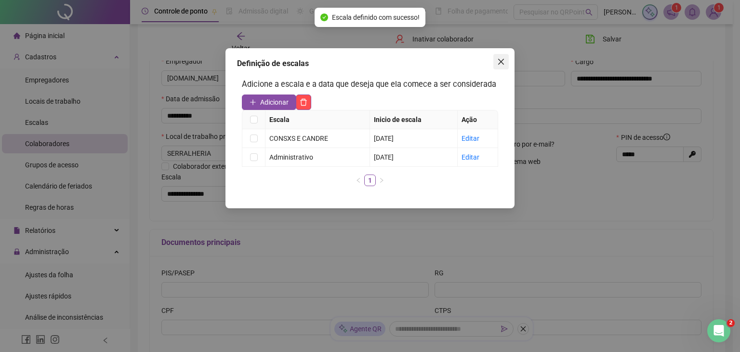
click at [499, 61] on icon "close" at bounding box center [501, 62] width 8 height 8
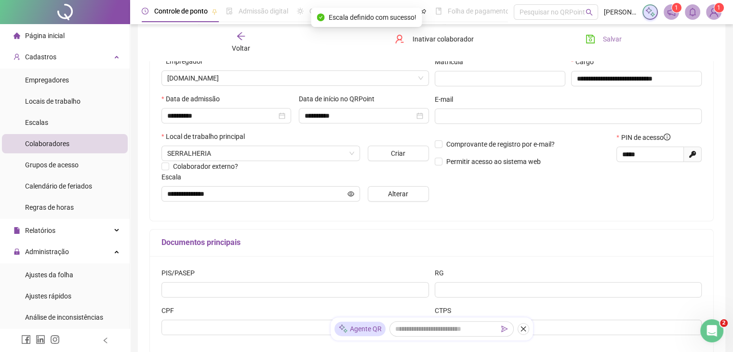
click at [608, 35] on span "Salvar" at bounding box center [612, 39] width 19 height 11
click at [254, 41] on div "Voltar" at bounding box center [241, 42] width 88 height 22
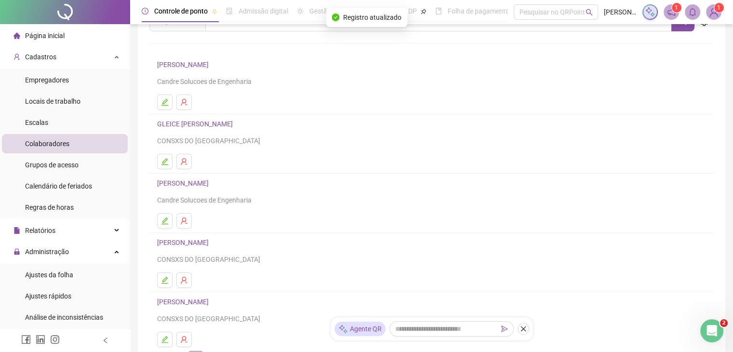
scroll to position [137, 0]
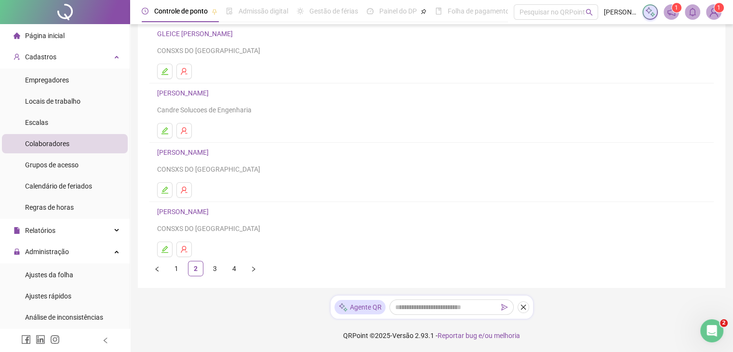
click at [224, 268] on ul "1 2 3 4" at bounding box center [431, 268] width 564 height 15
click at [220, 266] on link "3" at bounding box center [215, 268] width 14 height 14
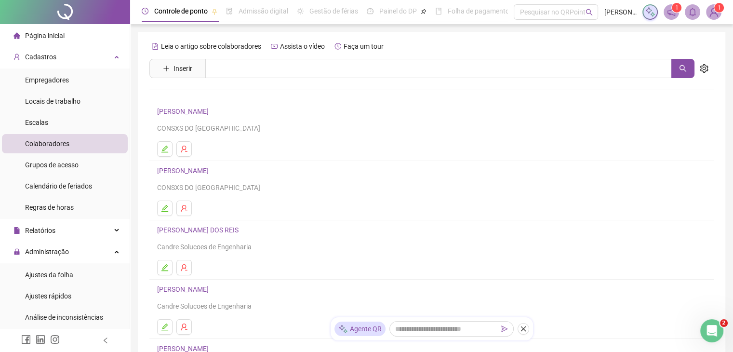
click at [183, 111] on link "[PERSON_NAME]" at bounding box center [184, 111] width 54 height 8
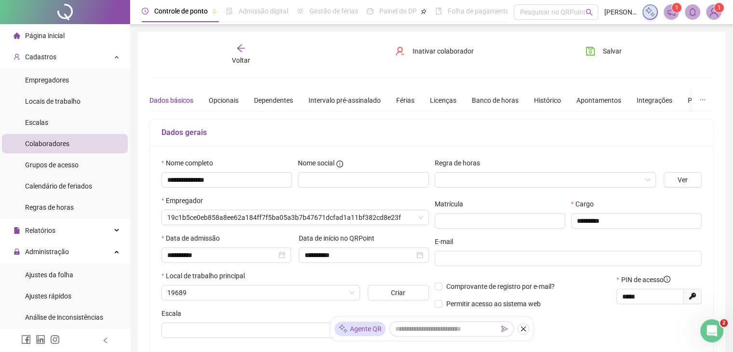
type input "**********"
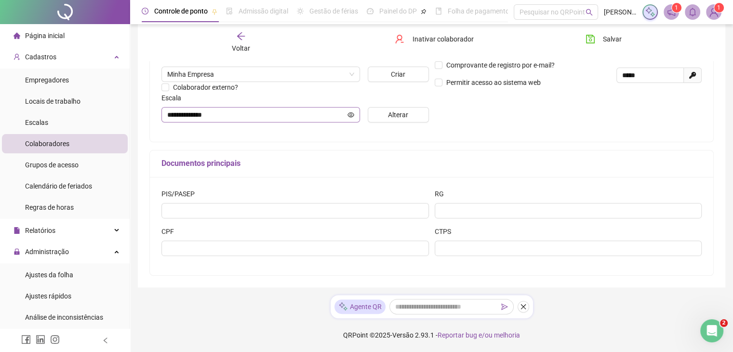
scroll to position [173, 0]
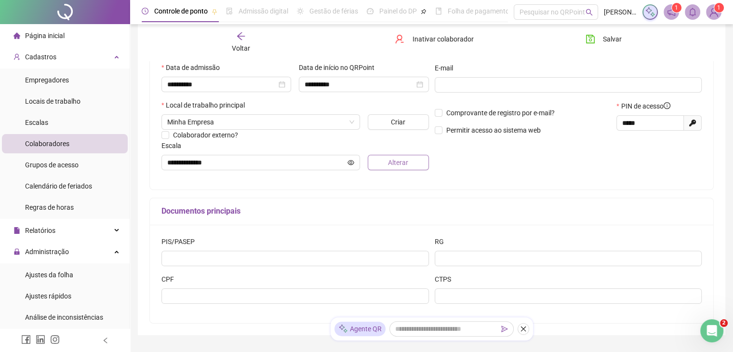
click at [382, 161] on button "Alterar" at bounding box center [398, 162] width 61 height 15
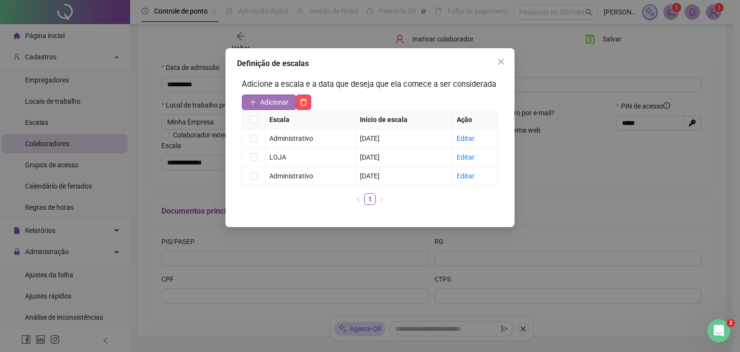
click at [262, 98] on span "Adicionar" at bounding box center [274, 102] width 28 height 11
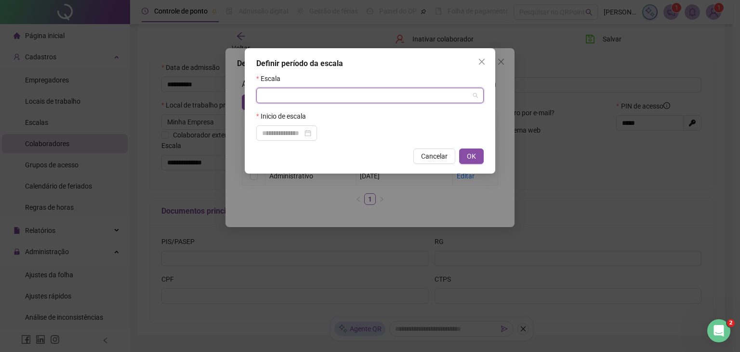
click at [303, 98] on input "search" at bounding box center [365, 95] width 207 height 14
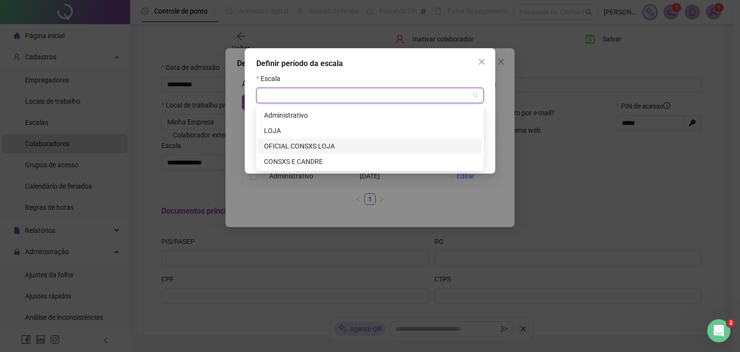
click at [305, 144] on div "OFICIAL CONSXS LOJA" at bounding box center [370, 146] width 212 height 11
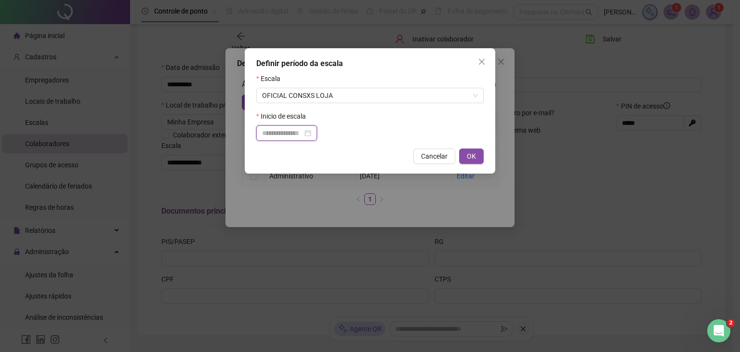
click at [272, 129] on input at bounding box center [282, 133] width 40 height 11
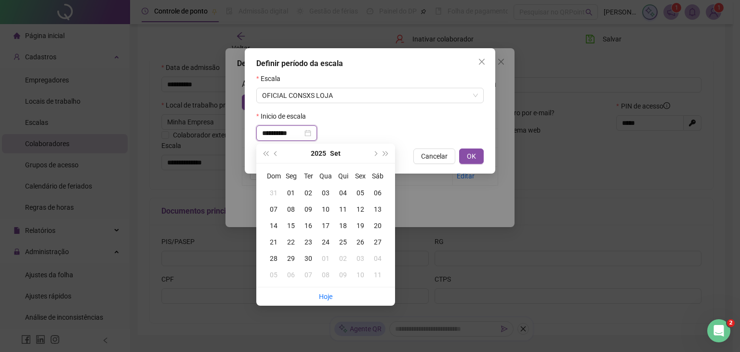
type input "**********"
click at [294, 193] on div "01" at bounding box center [290, 192] width 17 height 11
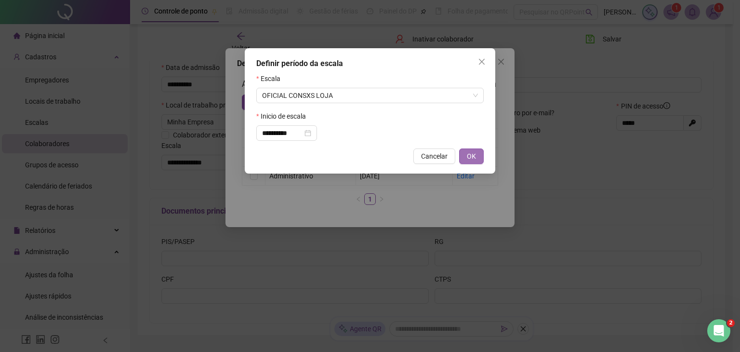
click at [465, 155] on button "OK" at bounding box center [471, 155] width 25 height 15
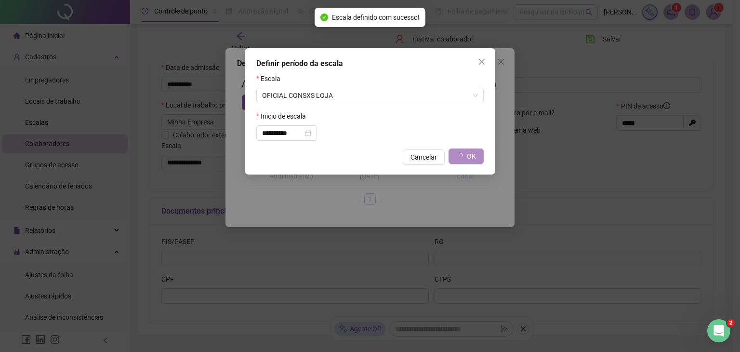
type input "**********"
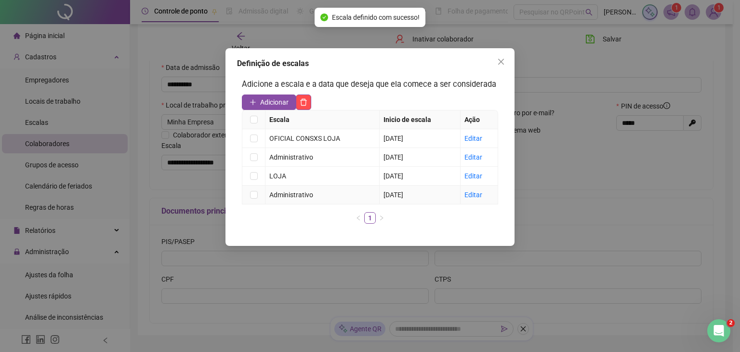
click at [249, 191] on td at bounding box center [253, 195] width 23 height 19
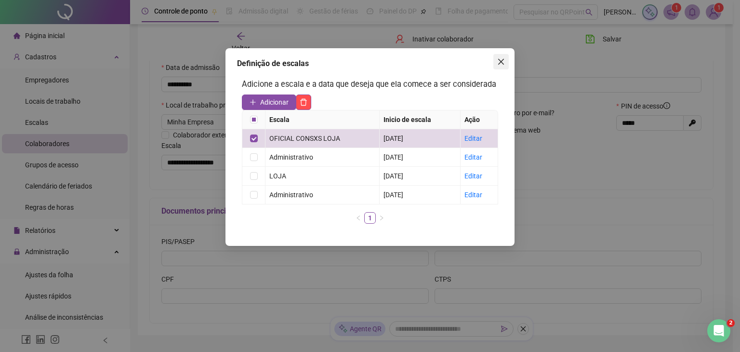
click at [495, 62] on span "Close" at bounding box center [501, 62] width 15 height 8
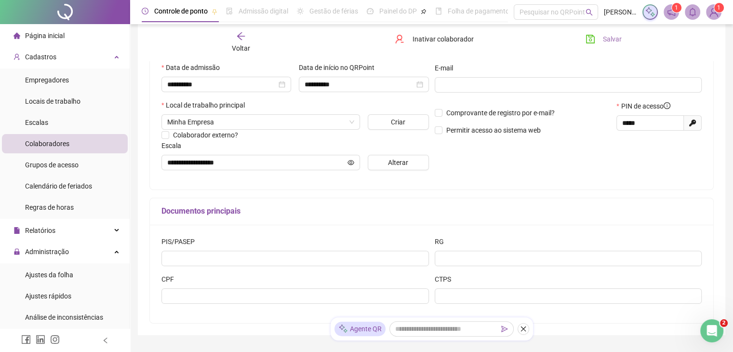
click at [612, 40] on span "Salvar" at bounding box center [612, 39] width 19 height 11
click at [242, 47] on span "Voltar" at bounding box center [241, 48] width 18 height 8
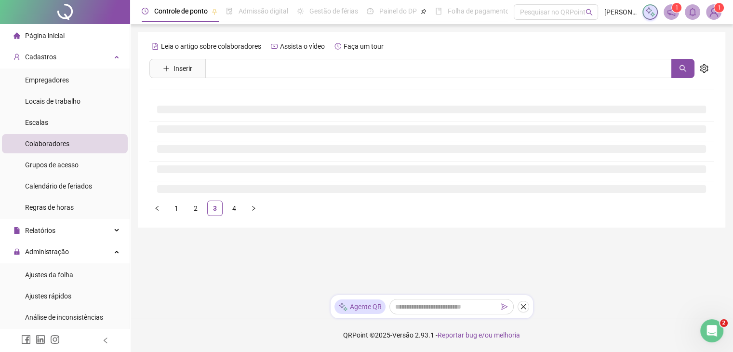
scroll to position [0, 0]
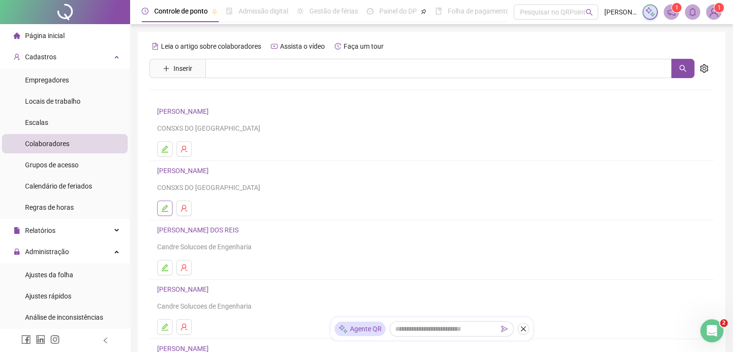
click at [168, 206] on icon "edit" at bounding box center [165, 208] width 8 height 8
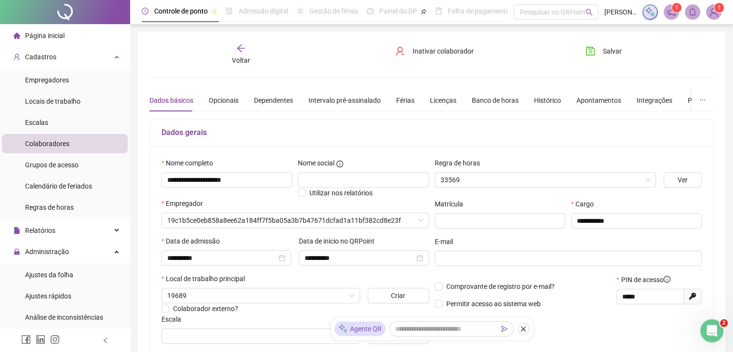
type input "**********"
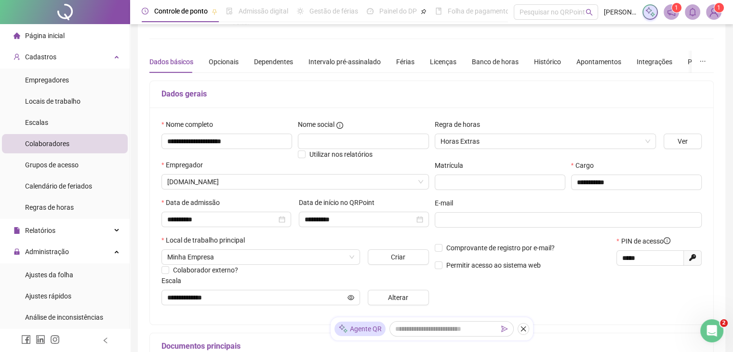
scroll to position [96, 0]
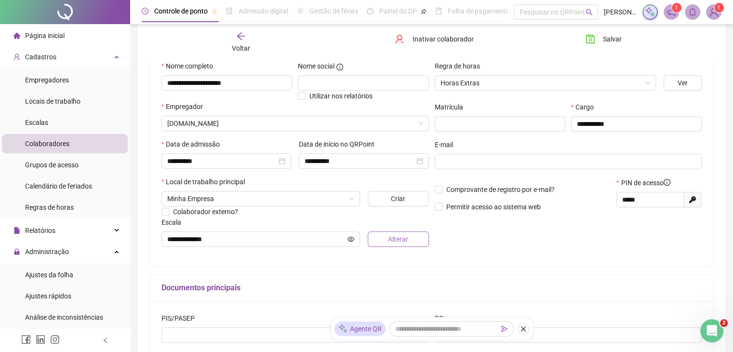
click at [376, 242] on button "Alterar" at bounding box center [398, 238] width 61 height 15
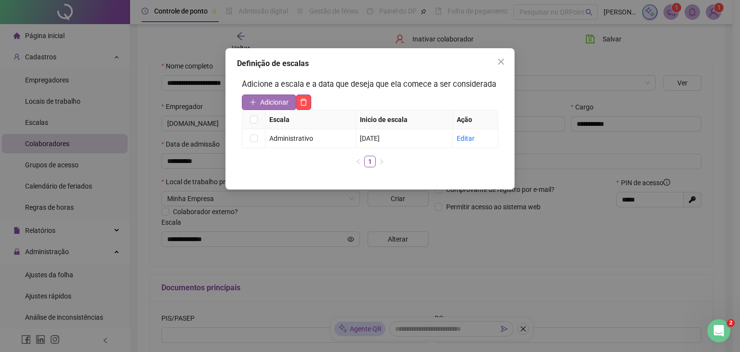
click at [283, 97] on span "Adicionar" at bounding box center [274, 102] width 28 height 11
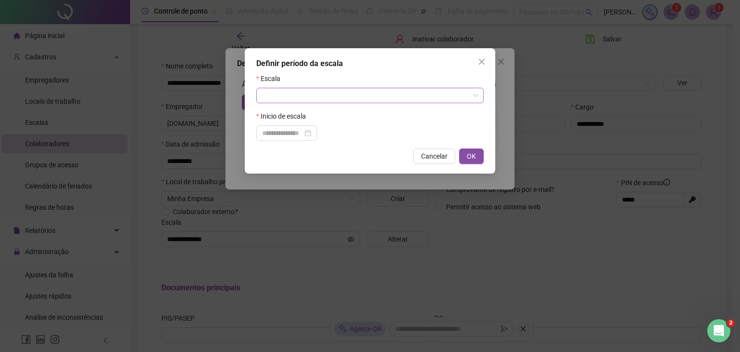
drag, startPoint x: 320, startPoint y: 110, endPoint x: 348, endPoint y: 89, distance: 35.1
click at [325, 107] on form "Escala Inicio de escala" at bounding box center [369, 106] width 227 height 67
drag, startPoint x: 349, startPoint y: 89, endPoint x: 352, endPoint y: 94, distance: 5.4
click at [349, 89] on input "search" at bounding box center [365, 95] width 207 height 14
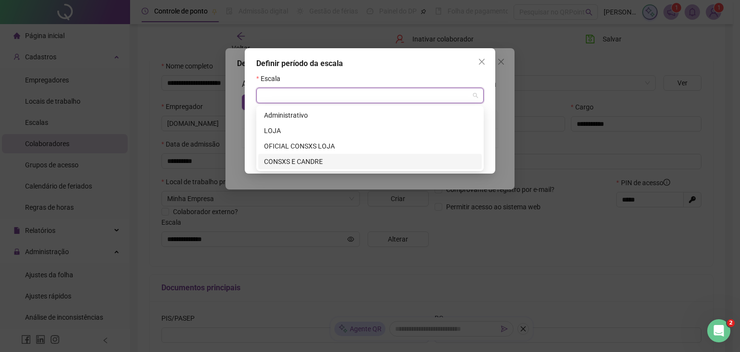
click at [332, 160] on div "CONSXS E CANDRE" at bounding box center [370, 161] width 212 height 11
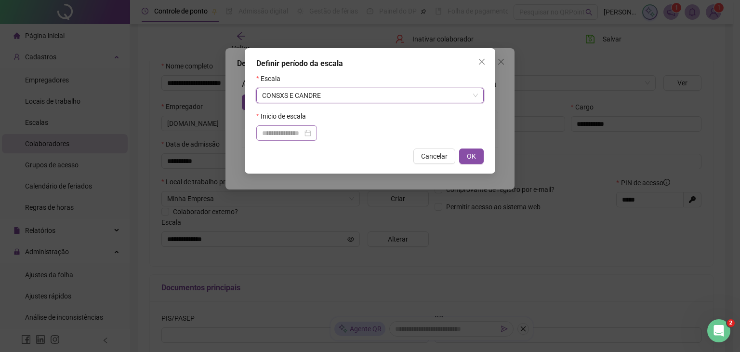
click at [311, 136] on div at bounding box center [286, 133] width 49 height 11
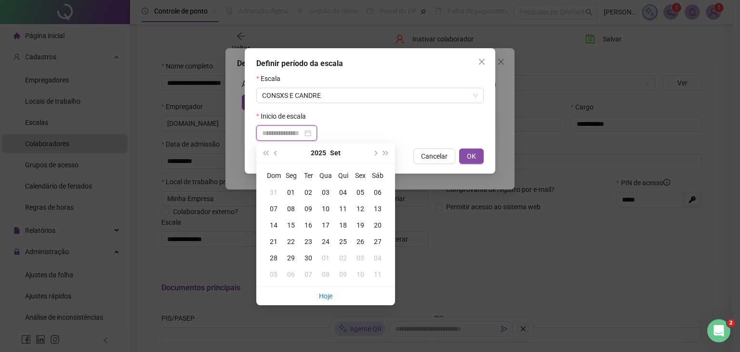
click at [311, 134] on div at bounding box center [286, 133] width 49 height 11
click at [311, 137] on div at bounding box center [286, 133] width 49 height 11
type input "**********"
click at [286, 191] on div "01" at bounding box center [290, 192] width 17 height 11
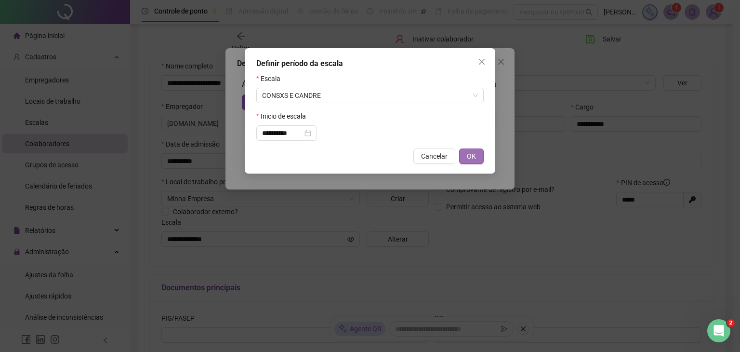
click at [474, 155] on span "OK" at bounding box center [471, 156] width 9 height 11
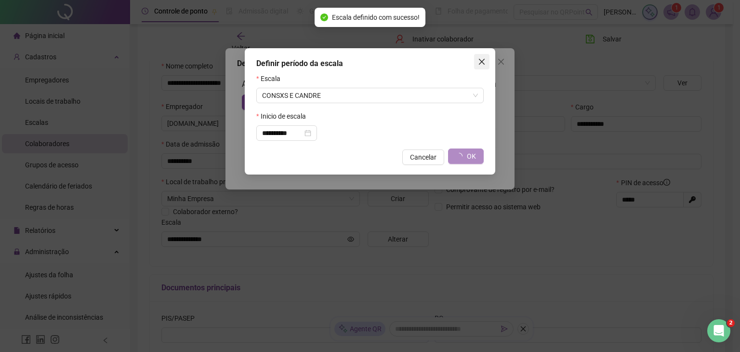
type input "**********"
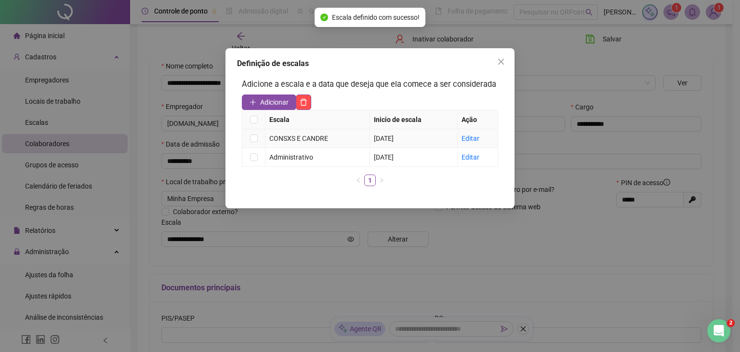
click at [248, 142] on td at bounding box center [253, 138] width 23 height 19
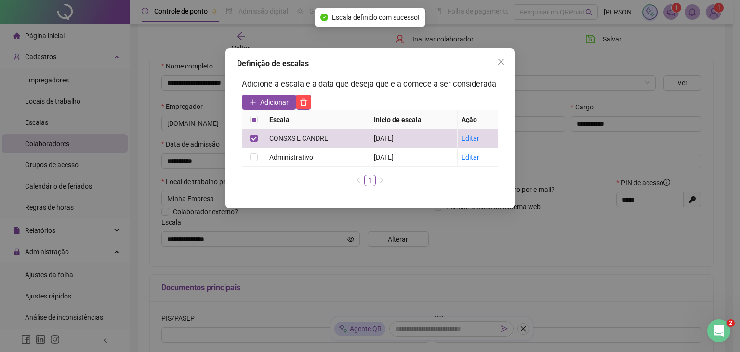
click at [493, 64] on div "Definição de escalas" at bounding box center [370, 64] width 266 height 12
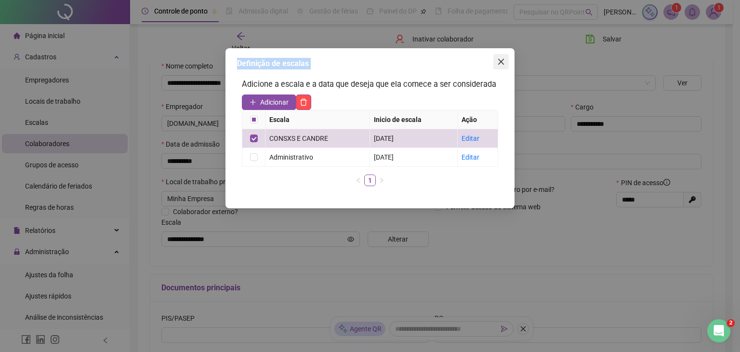
click at [495, 64] on div "Definição de escalas Adicione a escala e a data que deseja que ela comece a ser…" at bounding box center [370, 128] width 289 height 160
click at [509, 60] on div "Definição de escalas Adicione a escala e a data que deseja que ela comece a ser…" at bounding box center [370, 128] width 289 height 160
click at [497, 65] on icon "close" at bounding box center [501, 62] width 8 height 8
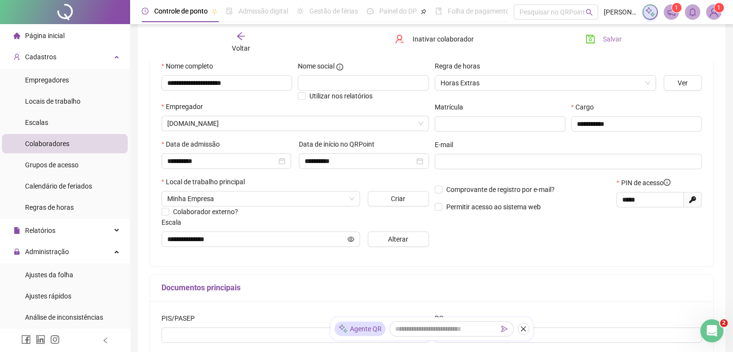
click at [592, 43] on icon "save" at bounding box center [591, 39] width 10 height 10
click at [614, 36] on span "Salvar" at bounding box center [612, 39] width 19 height 11
click at [247, 41] on div "Voltar" at bounding box center [241, 42] width 88 height 22
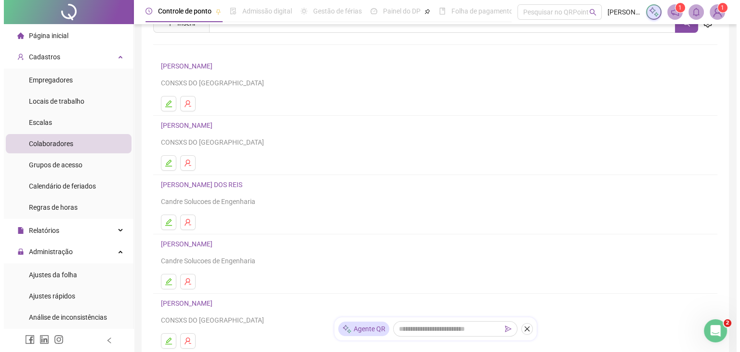
scroll to position [40, 0]
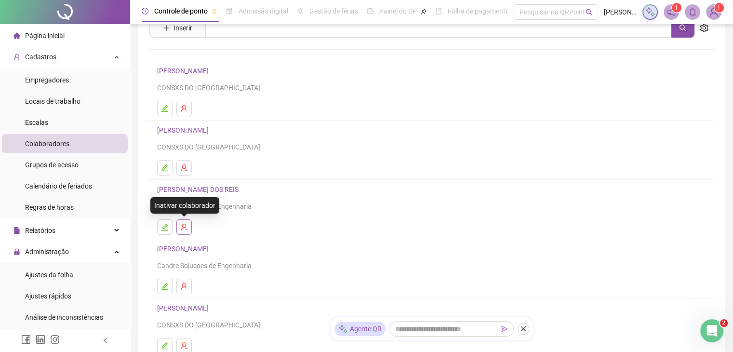
click at [187, 227] on icon "user-delete" at bounding box center [184, 227] width 8 height 8
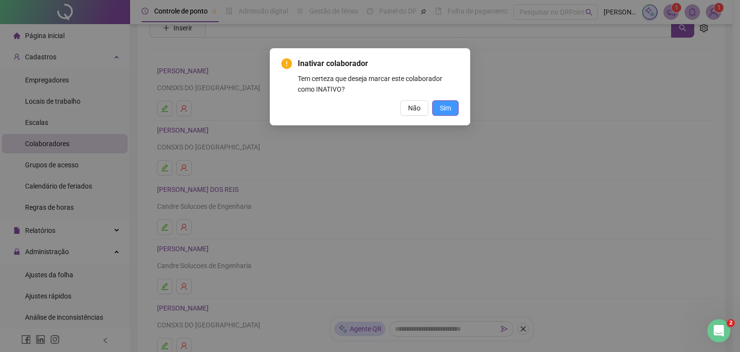
click at [453, 110] on button "Sim" at bounding box center [445, 107] width 27 height 15
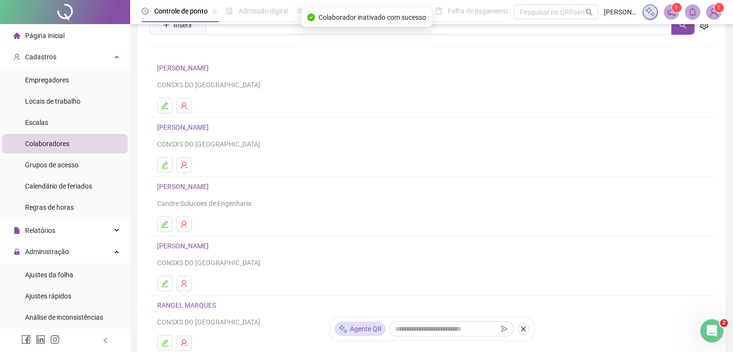
scroll to position [137, 0]
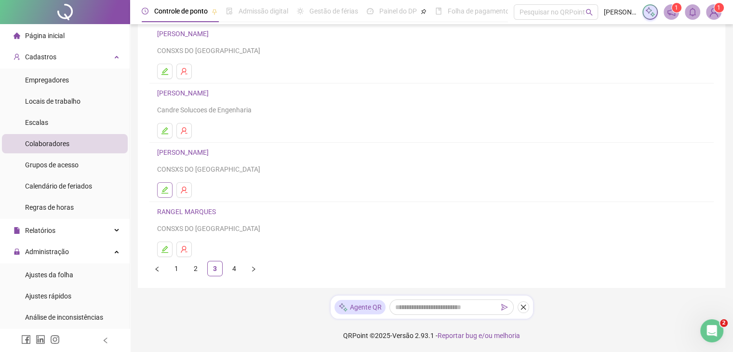
click at [169, 186] on button "button" at bounding box center [164, 189] width 15 height 15
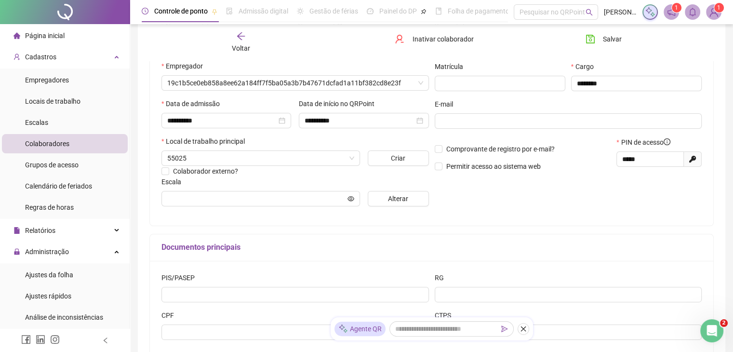
scroll to position [142, 0]
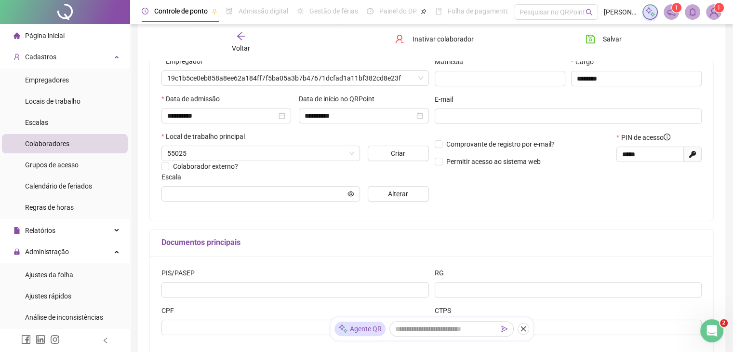
type input "**********"
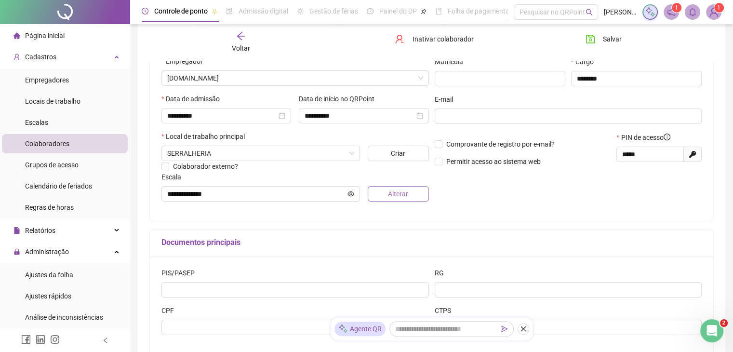
click at [420, 200] on button "Alterar" at bounding box center [398, 193] width 61 height 15
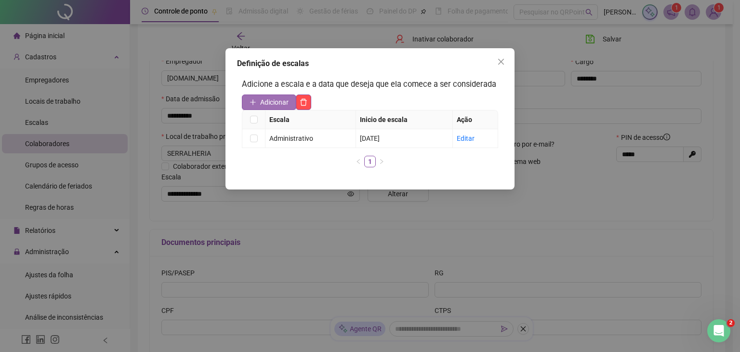
click at [267, 106] on span "Adicionar" at bounding box center [274, 102] width 28 height 11
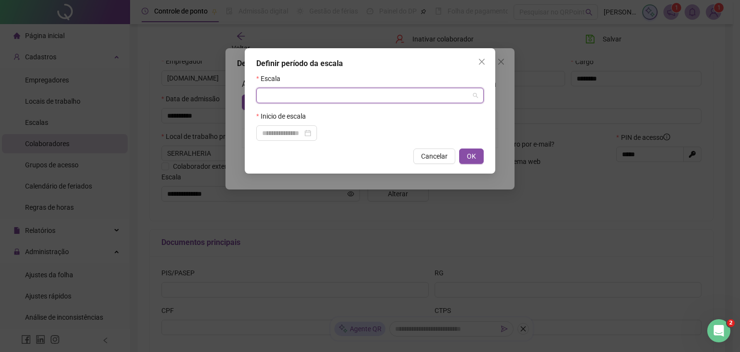
click at [334, 96] on input "search" at bounding box center [365, 95] width 207 height 14
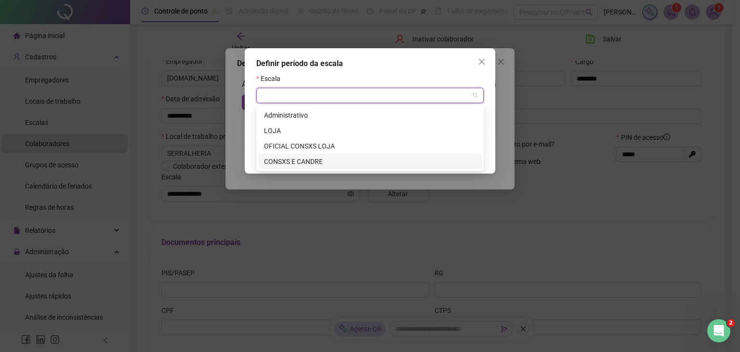
click at [306, 162] on div "CONSXS E CANDRE" at bounding box center [370, 161] width 212 height 11
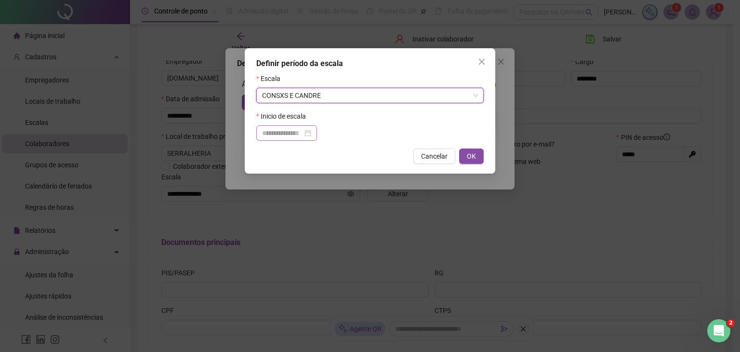
click at [270, 128] on div at bounding box center [286, 132] width 61 height 15
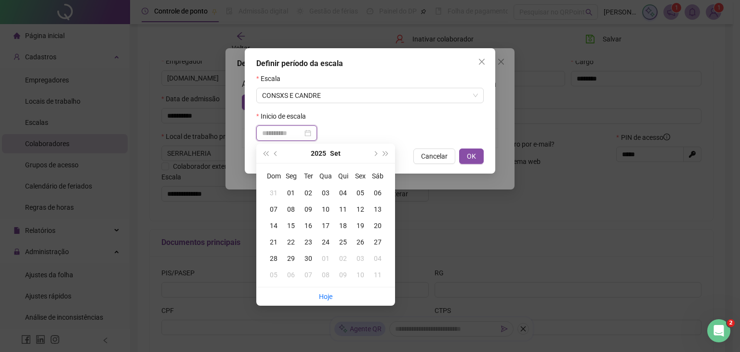
type input "**********"
click at [296, 196] on div "01" at bounding box center [290, 192] width 17 height 11
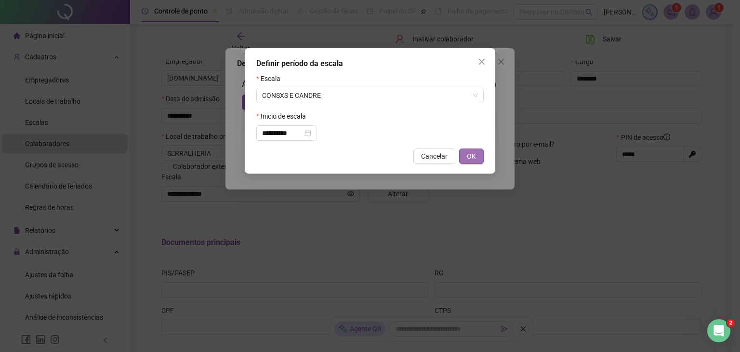
click at [469, 159] on span "OK" at bounding box center [471, 156] width 9 height 11
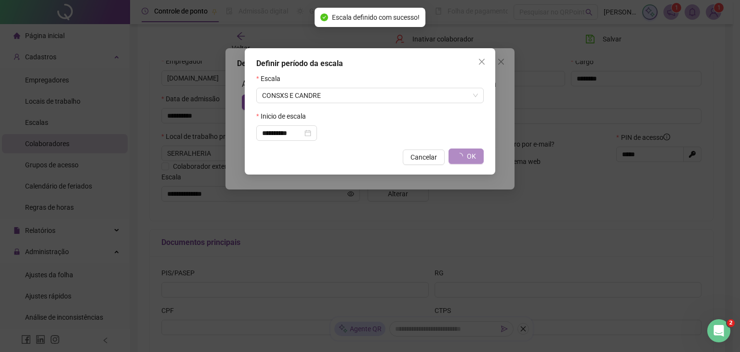
type input "**********"
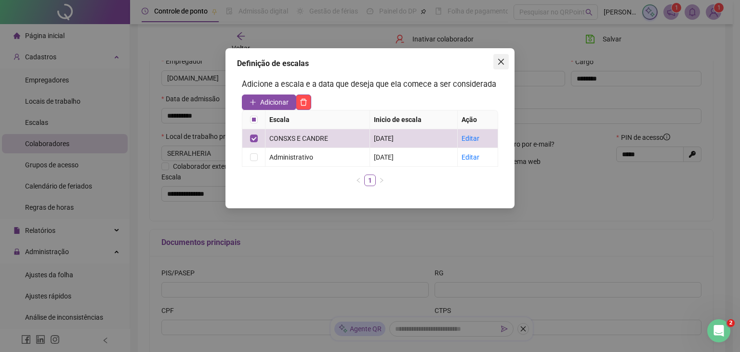
click at [501, 60] on icon "close" at bounding box center [501, 62] width 8 height 8
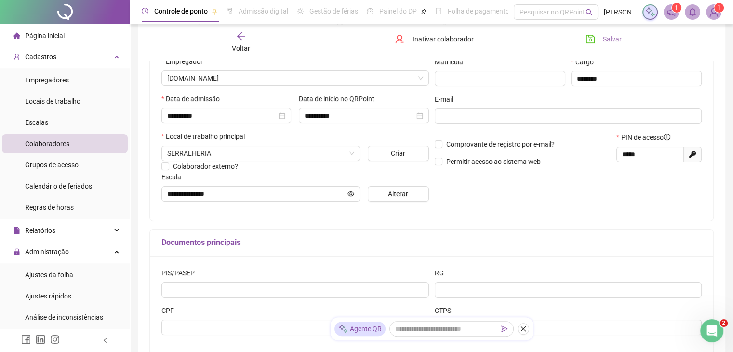
click at [615, 36] on span "Salvar" at bounding box center [612, 39] width 19 height 11
click at [228, 43] on div "Voltar" at bounding box center [241, 42] width 88 height 22
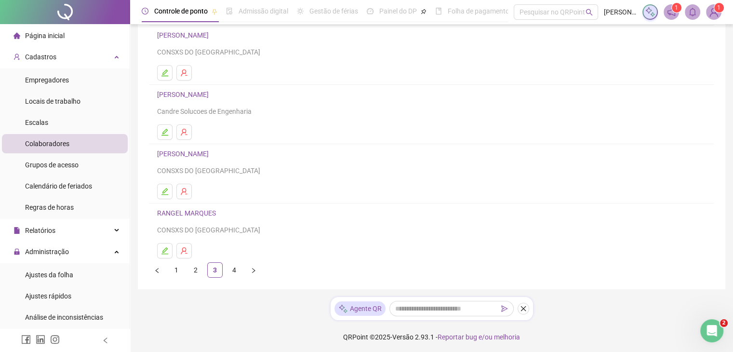
scroll to position [137, 0]
click at [238, 267] on link "4" at bounding box center [234, 268] width 14 height 14
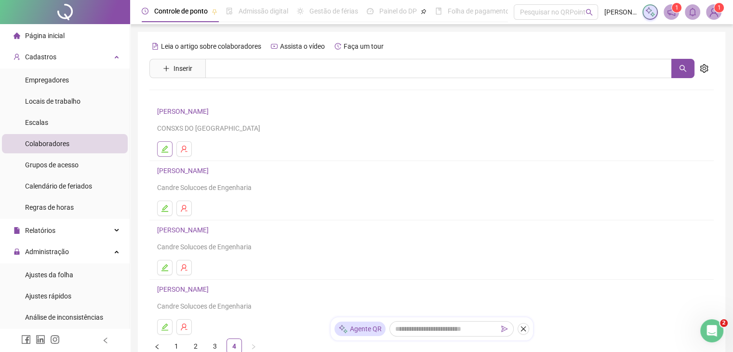
click at [162, 154] on button "button" at bounding box center [164, 148] width 15 height 15
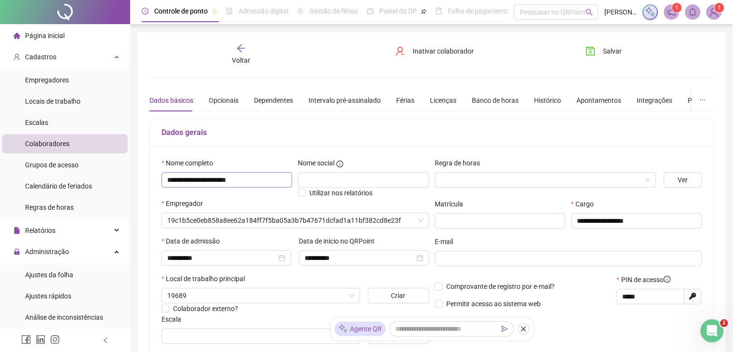
type input "**********"
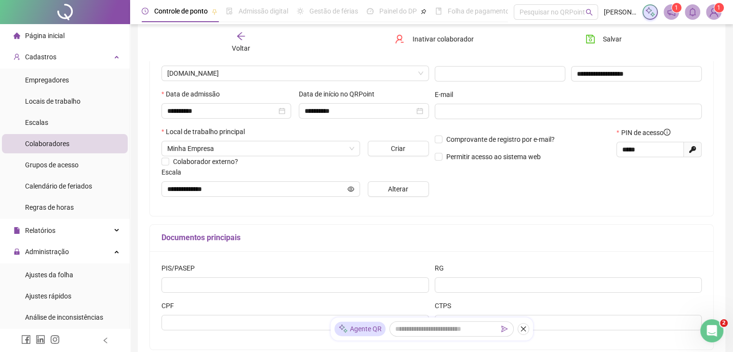
scroll to position [221, 0]
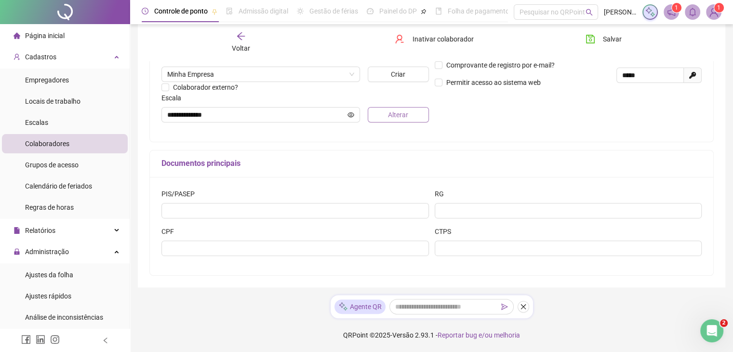
click at [386, 112] on button "Alterar" at bounding box center [398, 114] width 61 height 15
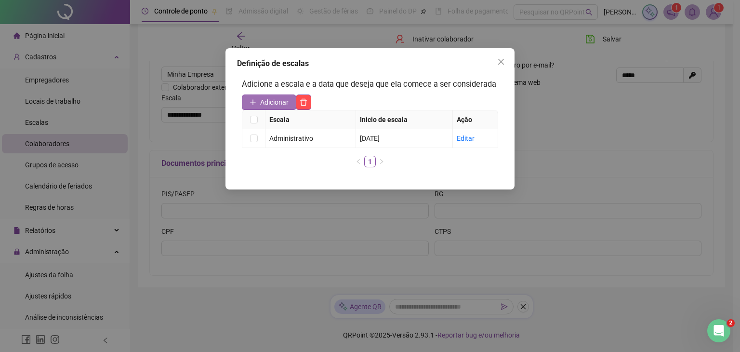
click at [272, 104] on span "Adicionar" at bounding box center [274, 102] width 28 height 11
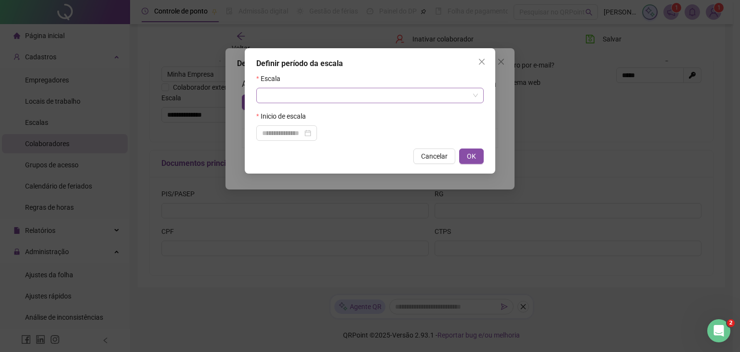
click at [319, 93] on input "search" at bounding box center [365, 95] width 207 height 14
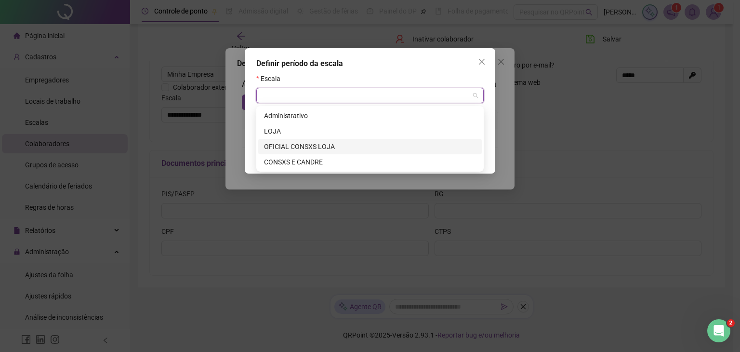
click at [307, 149] on div "OFICIAL CONSXS LOJA" at bounding box center [370, 146] width 212 height 11
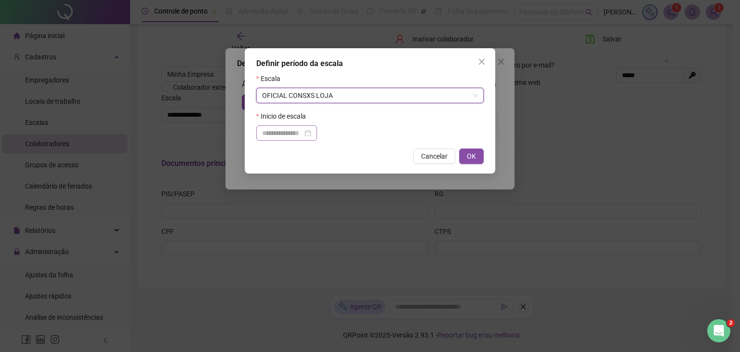
click at [264, 128] on div at bounding box center [286, 132] width 61 height 15
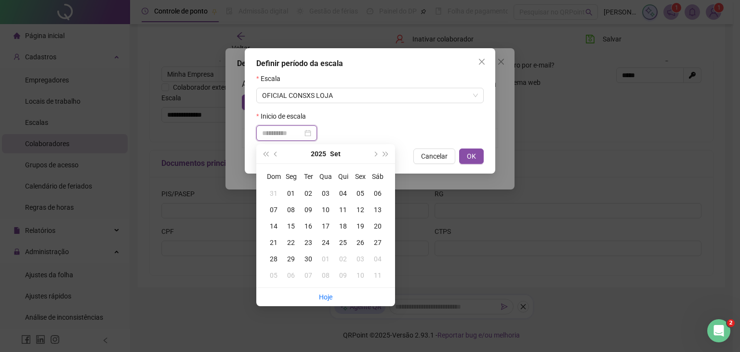
type input "**********"
click at [287, 191] on div "01" at bounding box center [290, 193] width 17 height 11
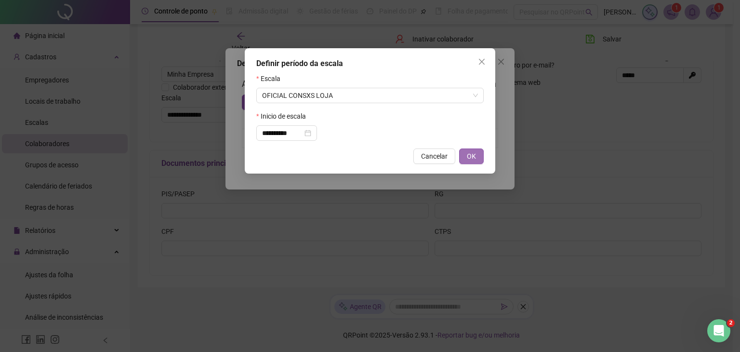
click at [476, 156] on button "OK" at bounding box center [471, 155] width 25 height 15
type input "**********"
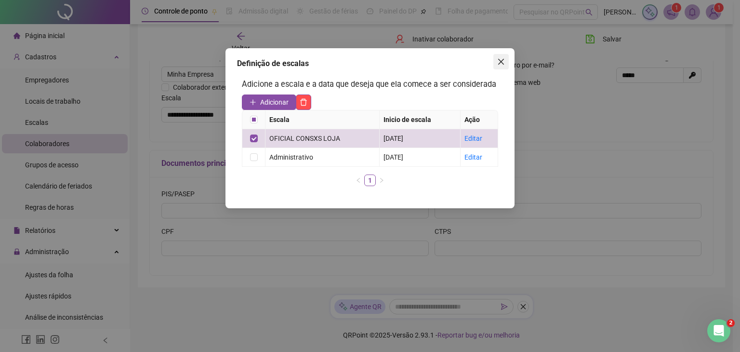
click at [500, 56] on button "Close" at bounding box center [501, 61] width 15 height 15
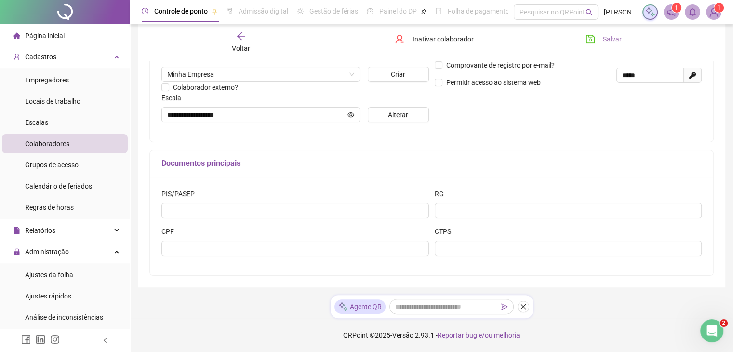
click at [609, 34] on span "Salvar" at bounding box center [612, 39] width 19 height 11
click at [241, 39] on icon "arrow-left" at bounding box center [241, 36] width 10 height 10
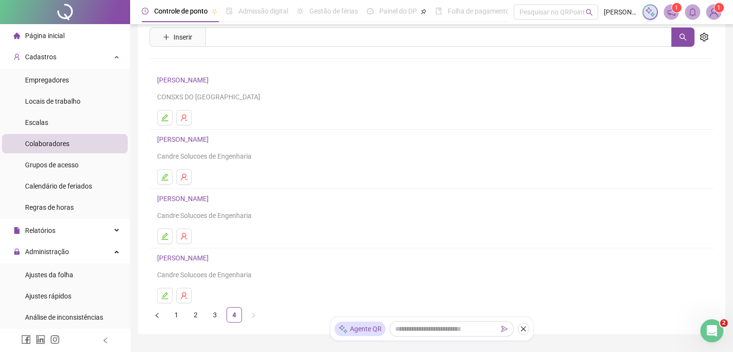
scroll to position [48, 0]
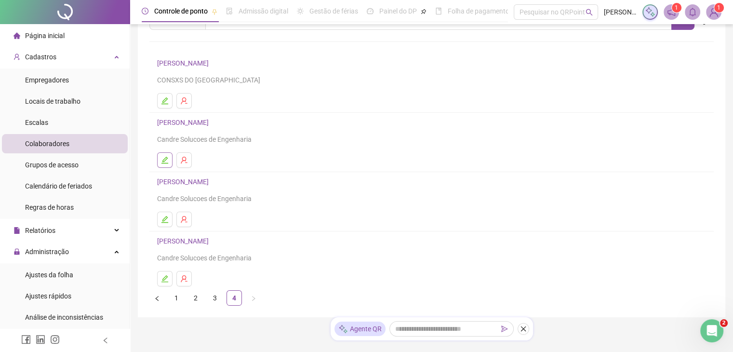
click at [167, 156] on icon "edit" at bounding box center [165, 160] width 8 height 8
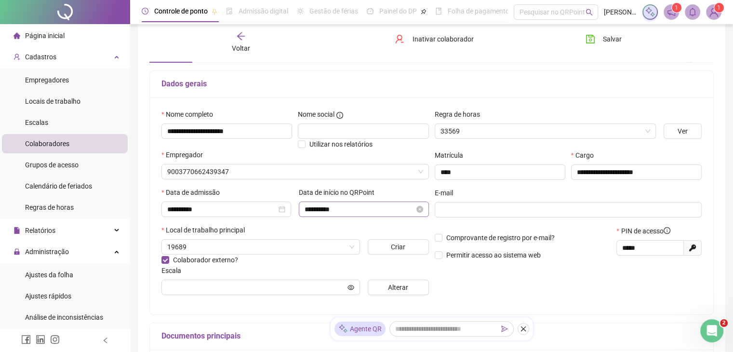
scroll to position [53, 0]
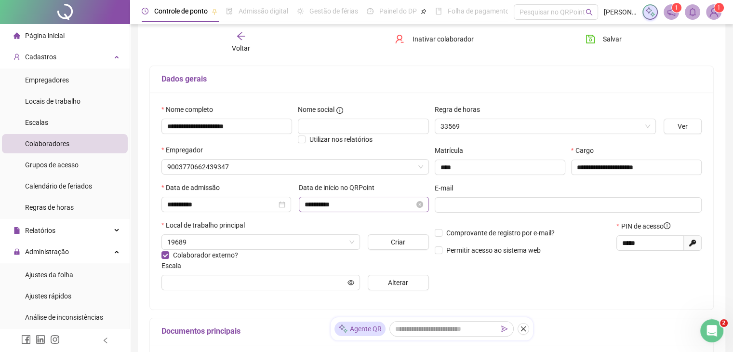
type input "**********"
click at [388, 234] on div "Local de trabalho principal Minha Empresa Criar Colaborador externo?" at bounding box center [295, 240] width 268 height 40
click at [386, 290] on button "Alterar" at bounding box center [398, 282] width 61 height 15
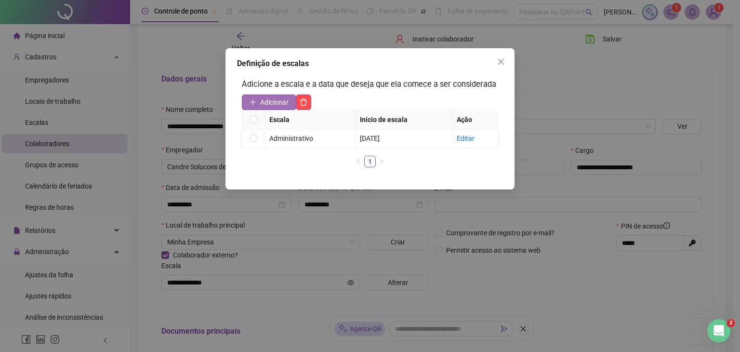
click at [258, 101] on button "Adicionar" at bounding box center [269, 101] width 54 height 15
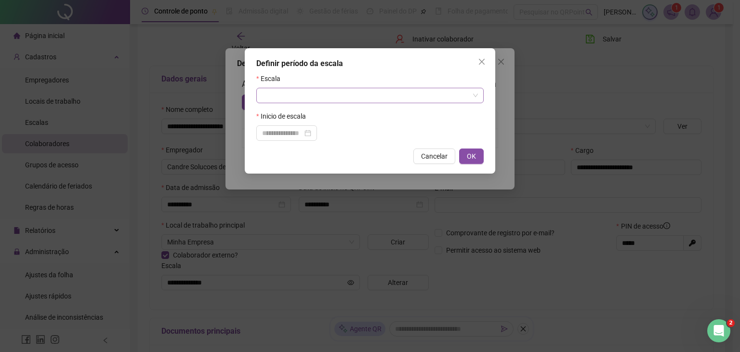
drag, startPoint x: 346, startPoint y: 83, endPoint x: 347, endPoint y: 88, distance: 5.0
click at [347, 85] on div "Escala" at bounding box center [369, 80] width 227 height 14
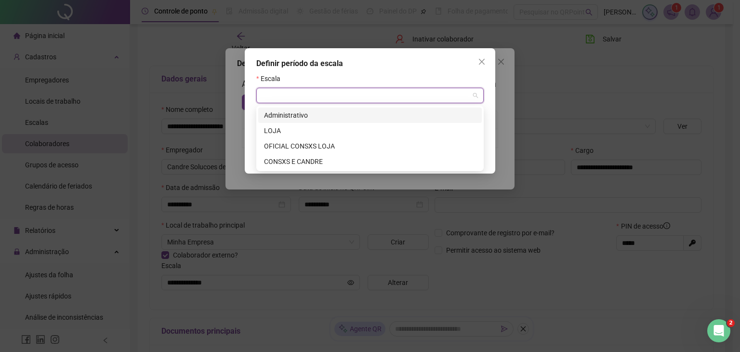
click at [348, 92] on input "search" at bounding box center [365, 95] width 207 height 14
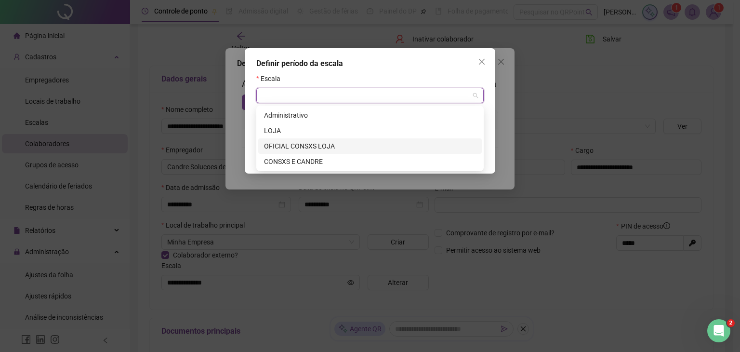
click at [331, 147] on div "OFICIAL CONSXS LOJA" at bounding box center [370, 146] width 212 height 11
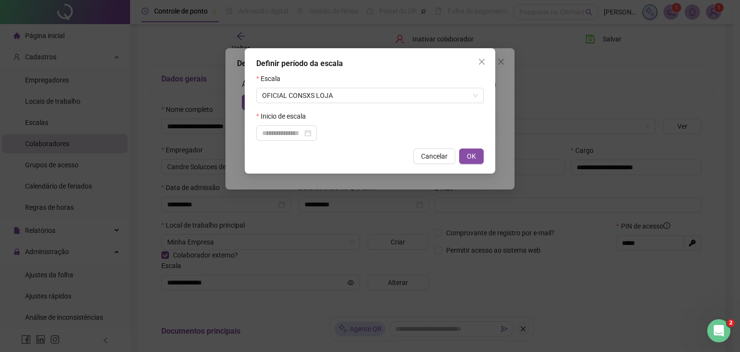
drag, startPoint x: 331, startPoint y: 147, endPoint x: 341, endPoint y: 114, distance: 34.3
click at [331, 145] on div "Definir período da escala Escala OFICIAL CONSXS LOJA Inicio de escala Cancelar …" at bounding box center [370, 110] width 251 height 125
click at [353, 93] on span "OFICIAL CONSXS LOJA" at bounding box center [370, 95] width 216 height 14
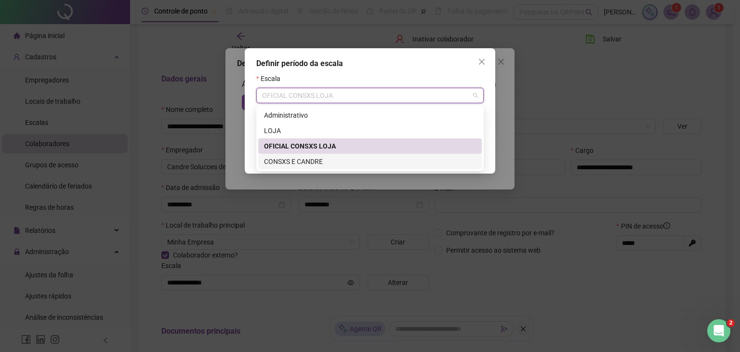
click at [326, 163] on div "CONSXS E CANDRE" at bounding box center [370, 161] width 212 height 11
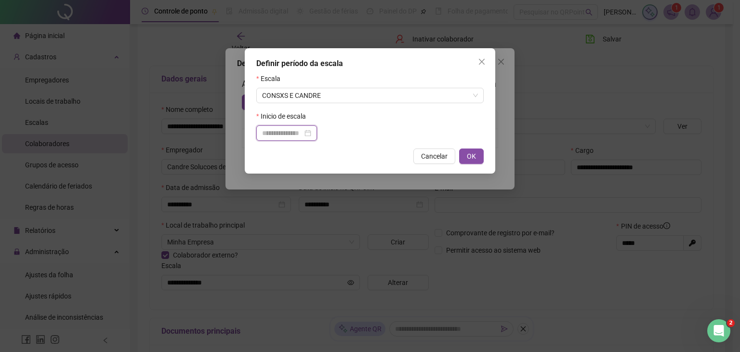
click at [296, 130] on input at bounding box center [282, 133] width 40 height 11
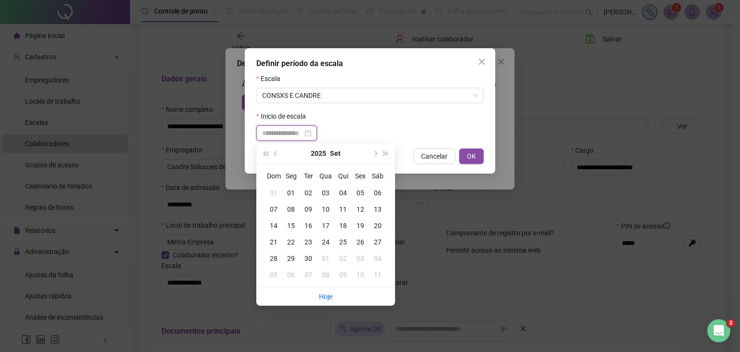
type input "**********"
click at [295, 187] on div "01" at bounding box center [290, 192] width 17 height 11
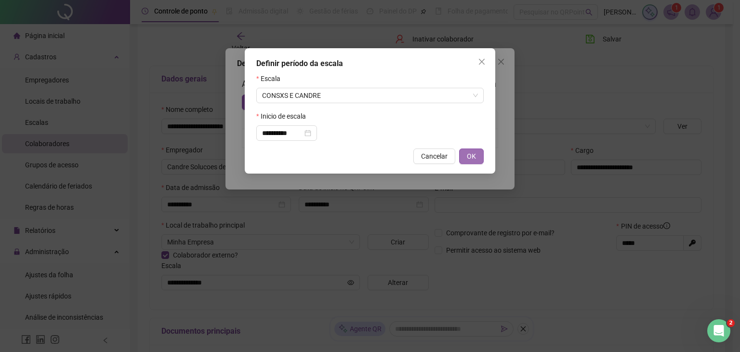
click at [470, 156] on span "OK" at bounding box center [471, 156] width 9 height 11
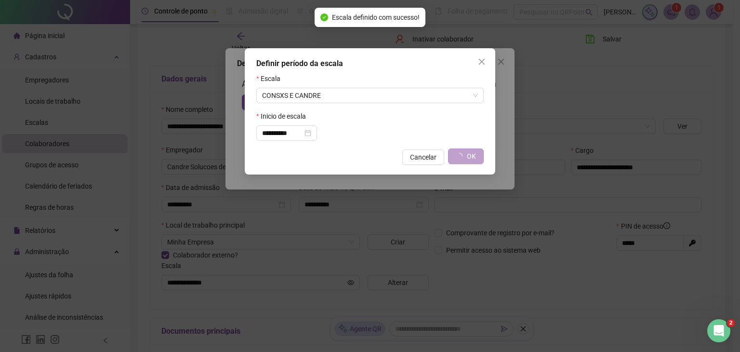
type input "**********"
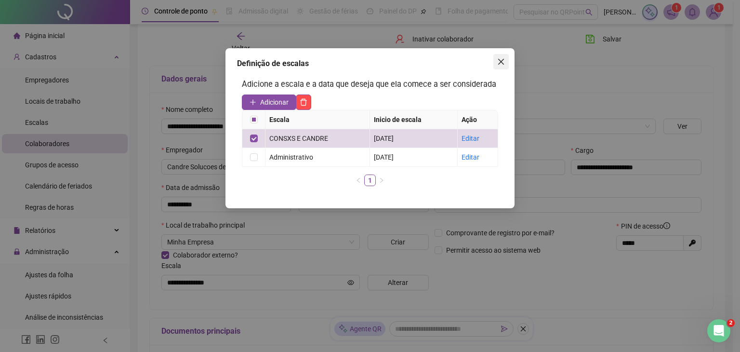
click at [502, 58] on icon "close" at bounding box center [501, 62] width 8 height 8
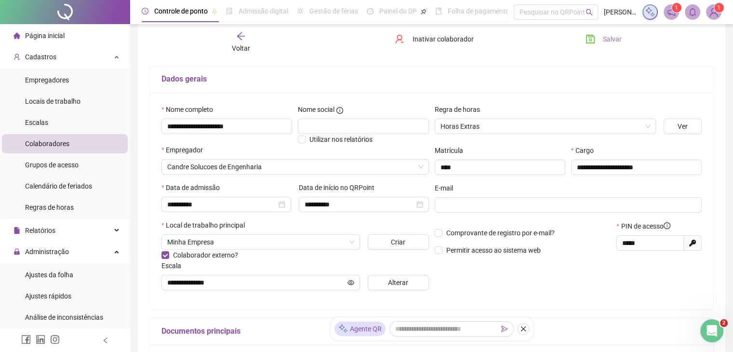
click at [603, 36] on span "Salvar" at bounding box center [612, 39] width 19 height 11
drag, startPoint x: 250, startPoint y: 27, endPoint x: 245, endPoint y: 39, distance: 12.3
click at [250, 29] on div "Voltar Inativar colaborador [PERSON_NAME]" at bounding box center [432, 42] width 572 height 37
click at [242, 42] on div "Voltar" at bounding box center [241, 42] width 88 height 22
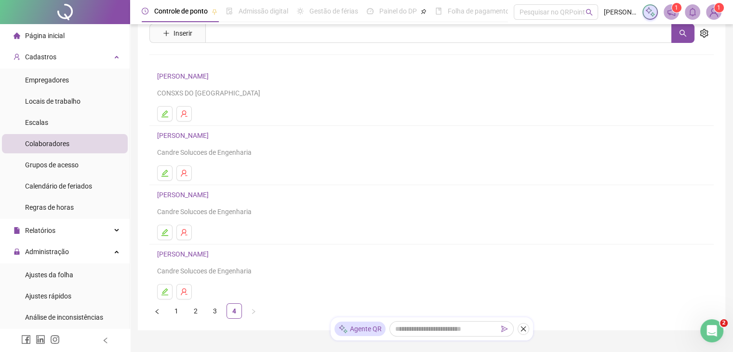
scroll to position [78, 0]
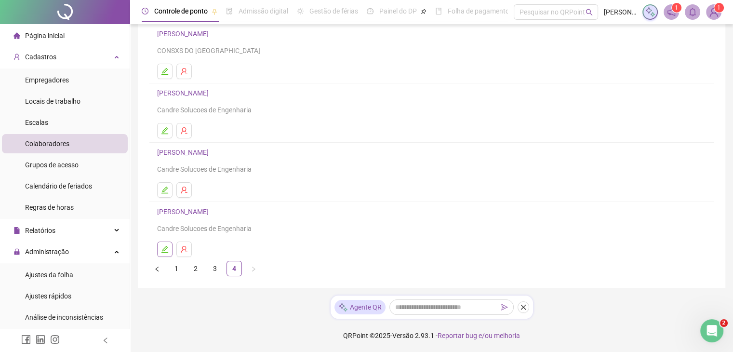
click at [167, 248] on icon "edit" at bounding box center [165, 249] width 8 height 8
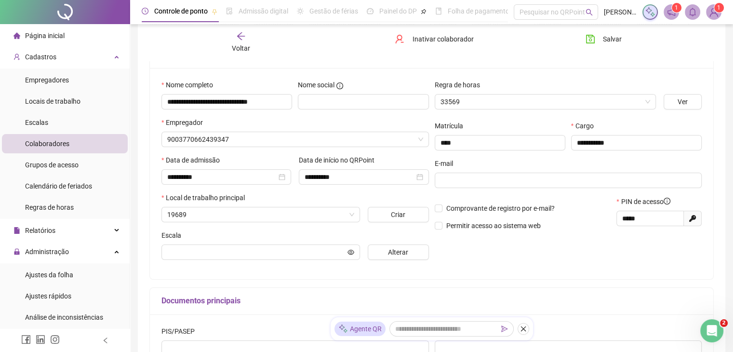
scroll to position [83, 0]
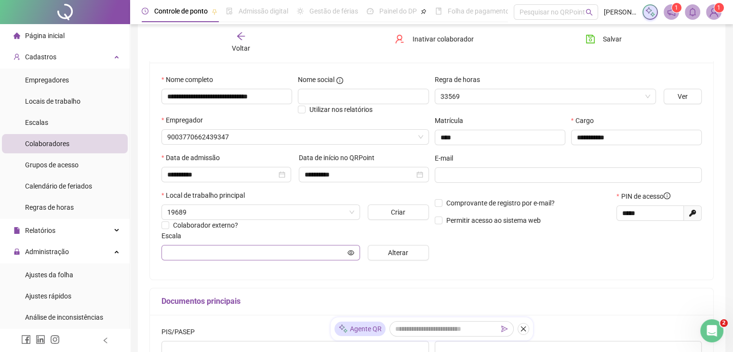
type input "**********"
click at [393, 252] on span "Alterar" at bounding box center [398, 252] width 20 height 11
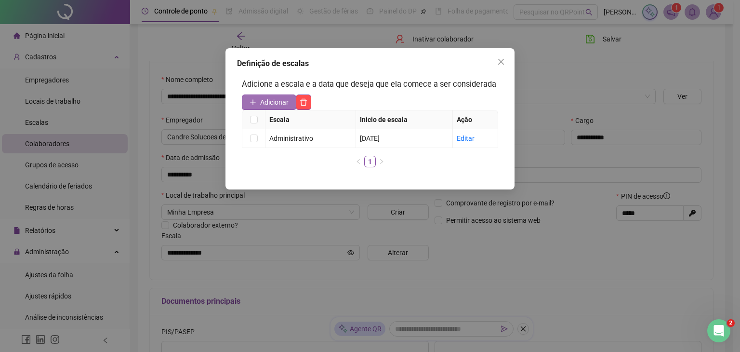
click at [273, 105] on span "Adicionar" at bounding box center [274, 102] width 28 height 11
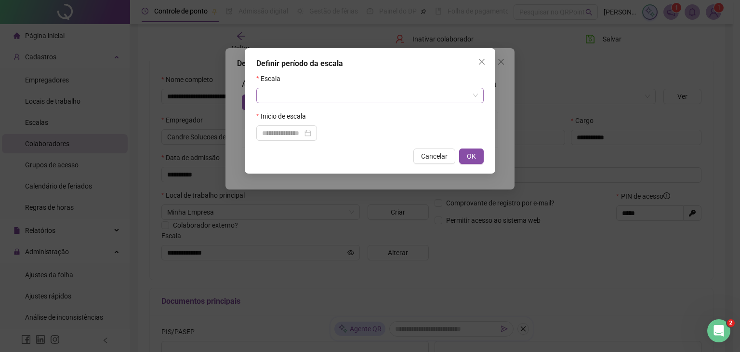
click at [342, 97] on input "search" at bounding box center [365, 95] width 207 height 14
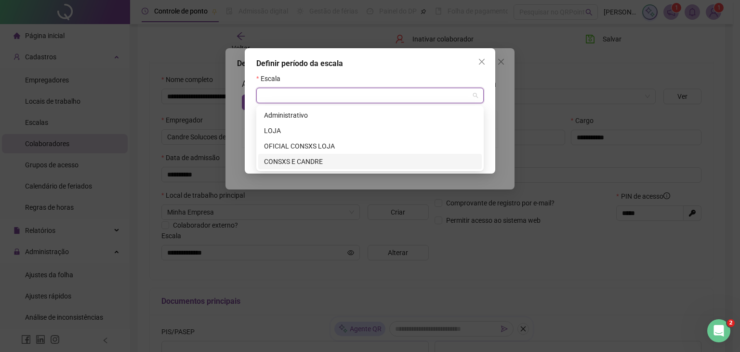
click at [326, 159] on div "CONSXS E CANDRE" at bounding box center [370, 161] width 212 height 11
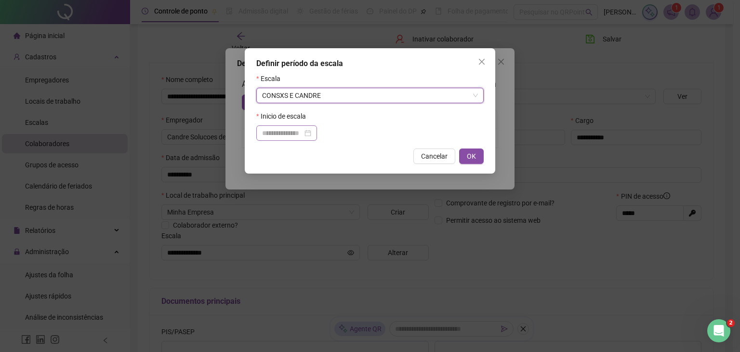
click at [311, 130] on div at bounding box center [286, 133] width 49 height 11
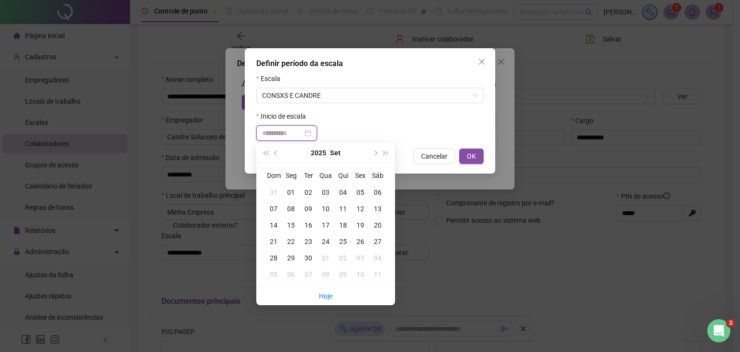
type input "**********"
click at [296, 190] on div "01" at bounding box center [290, 192] width 17 height 11
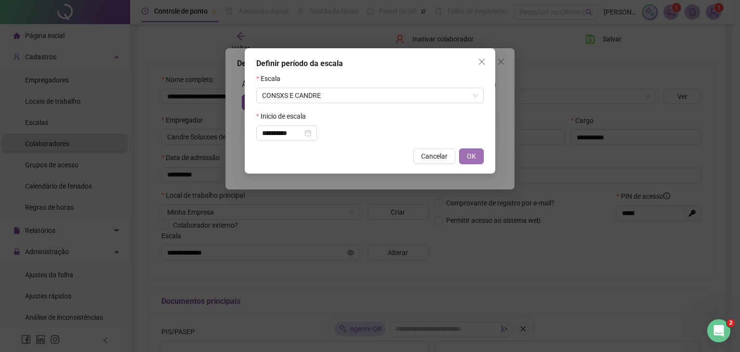
click at [470, 159] on span "OK" at bounding box center [471, 156] width 9 height 11
type input "**********"
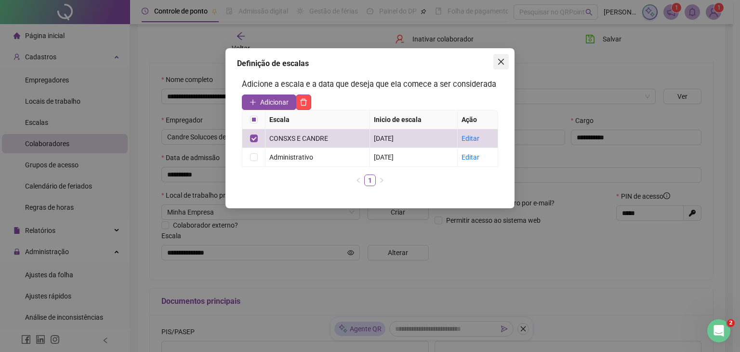
click at [503, 58] on icon "close" at bounding box center [501, 62] width 8 height 8
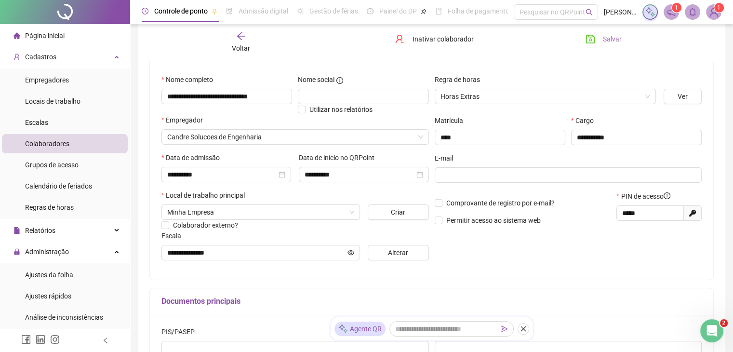
click at [619, 41] on span "Salvar" at bounding box center [612, 39] width 19 height 11
click at [247, 35] on div "Voltar" at bounding box center [241, 42] width 88 height 22
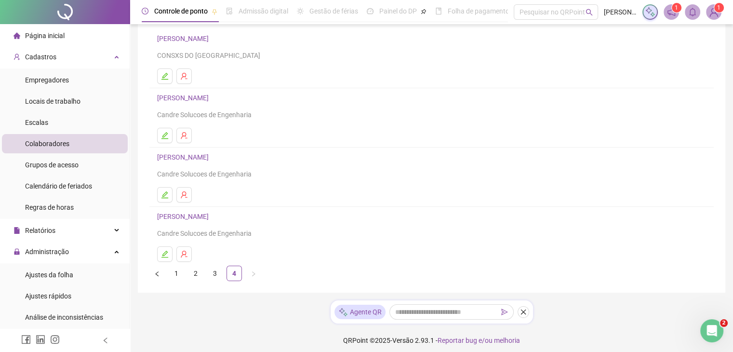
scroll to position [78, 0]
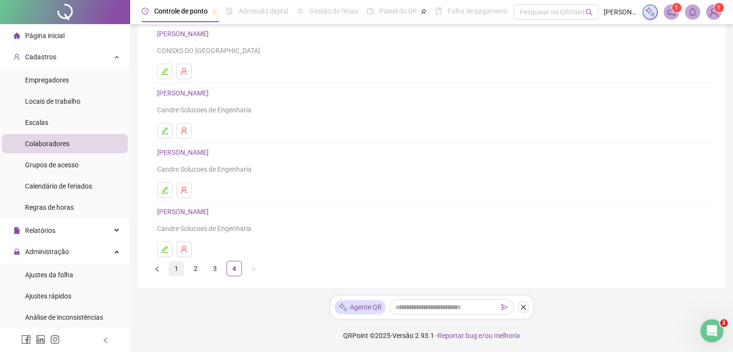
click at [174, 265] on link "1" at bounding box center [176, 268] width 14 height 14
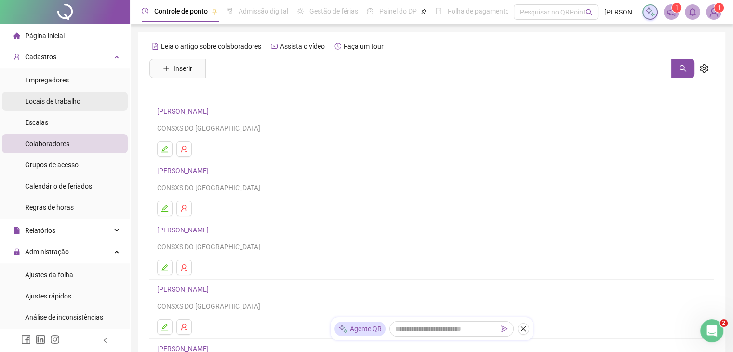
drag, startPoint x: 64, startPoint y: 145, endPoint x: 90, endPoint y: 101, distance: 51.7
click at [64, 145] on span "Colaboradores" at bounding box center [47, 144] width 44 height 8
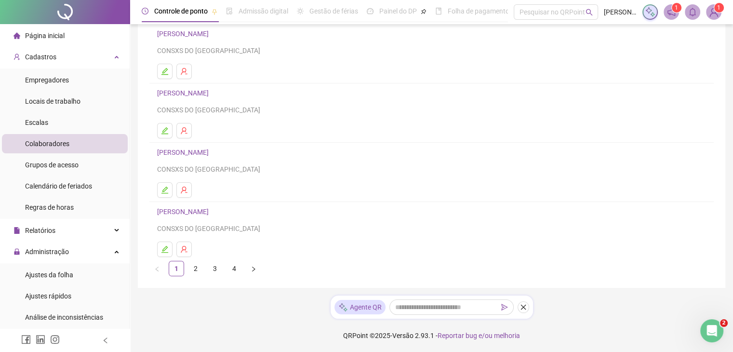
drag, startPoint x: 81, startPoint y: 148, endPoint x: 210, endPoint y: 1, distance: 195.4
click at [83, 147] on li "Colaboradores" at bounding box center [65, 143] width 126 height 19
